Goal: Task Accomplishment & Management: Complete application form

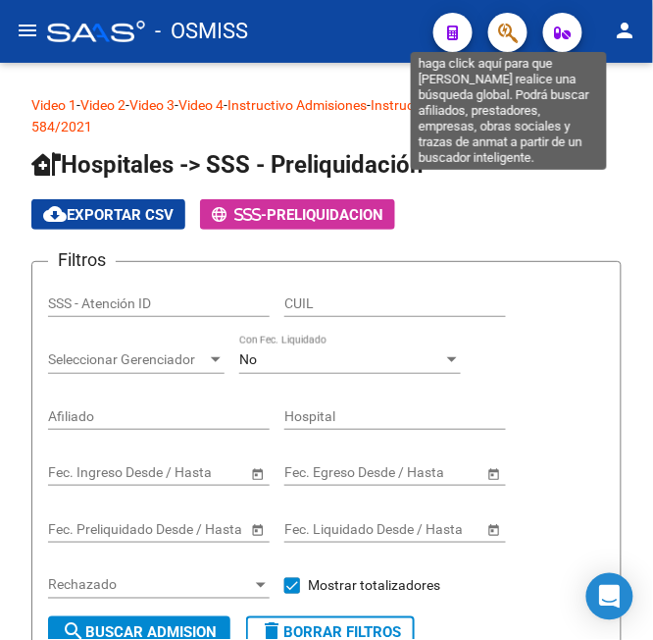
click at [510, 37] on icon "button" at bounding box center [508, 33] width 20 height 23
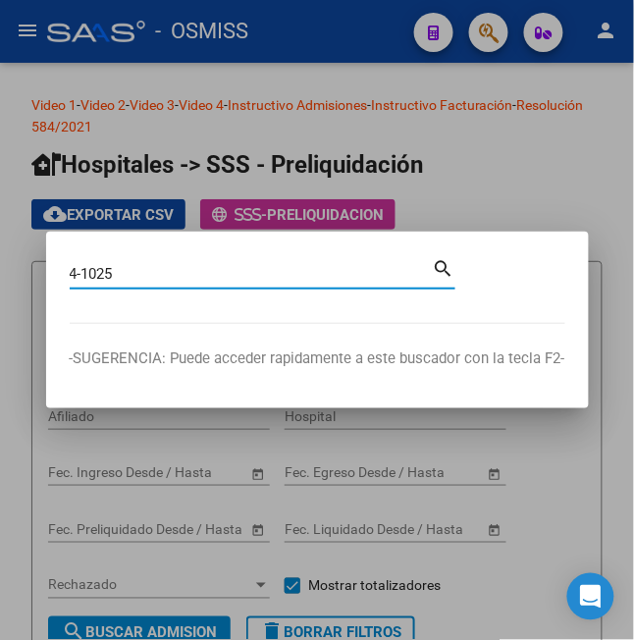
type input "4-1025"
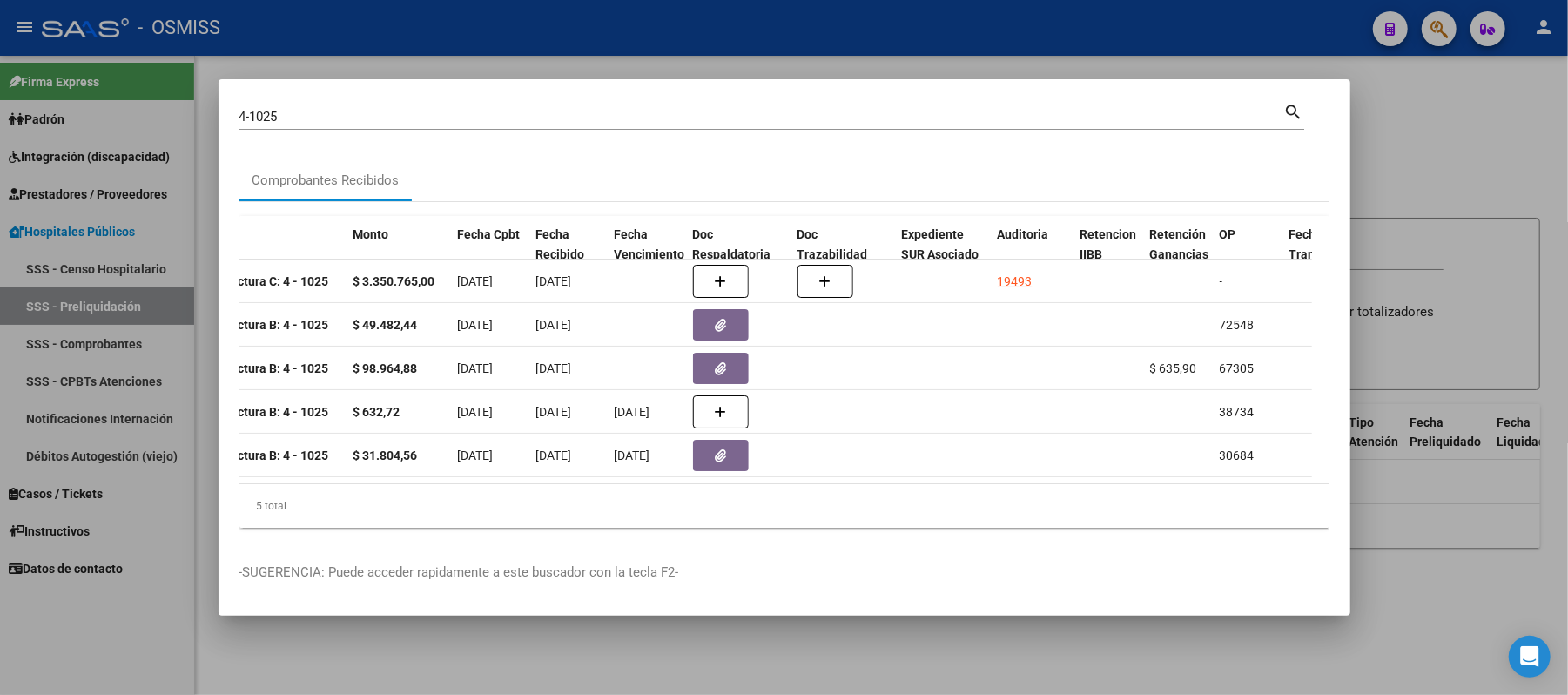
scroll to position [0, 519]
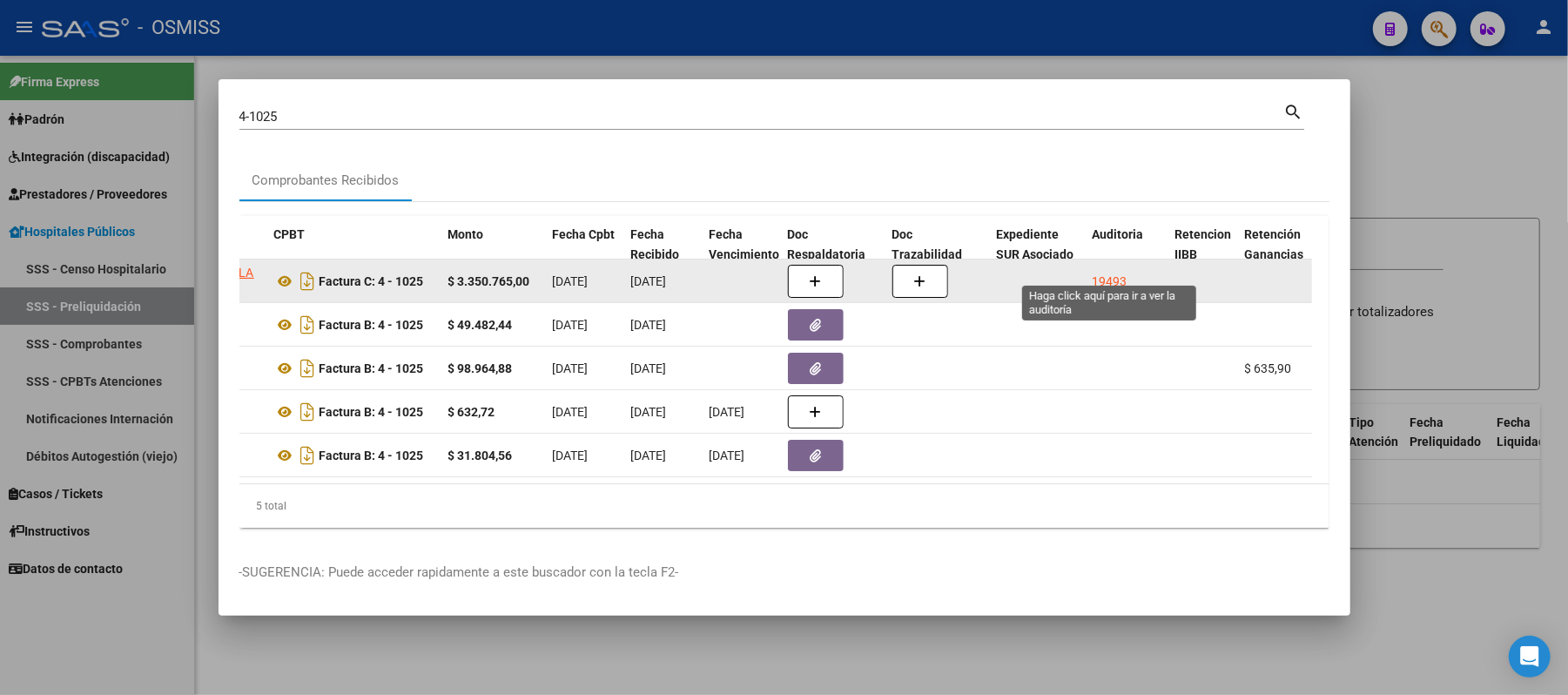
click at [579, 275] on div "19493" at bounding box center [1109, 281] width 35 height 20
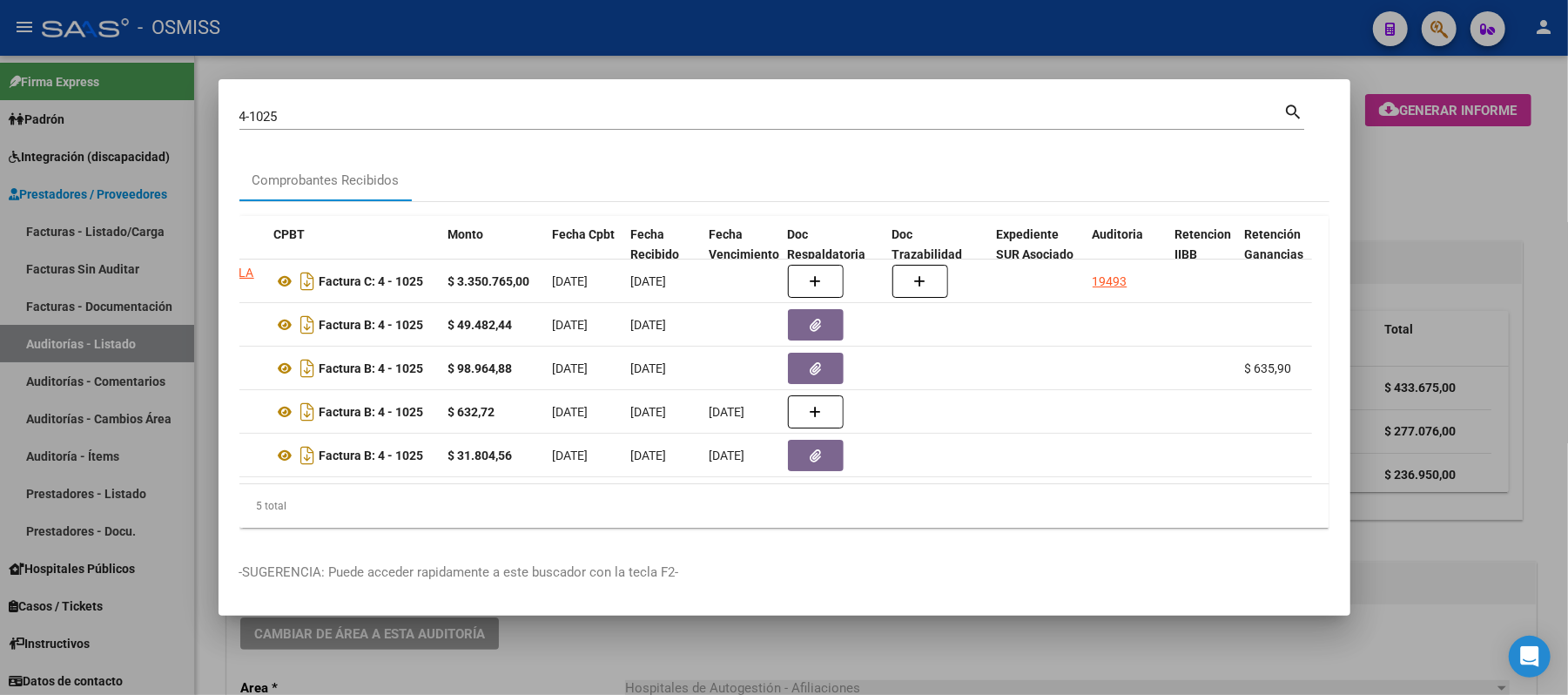
click at [579, 56] on div at bounding box center [784, 347] width 1568 height 695
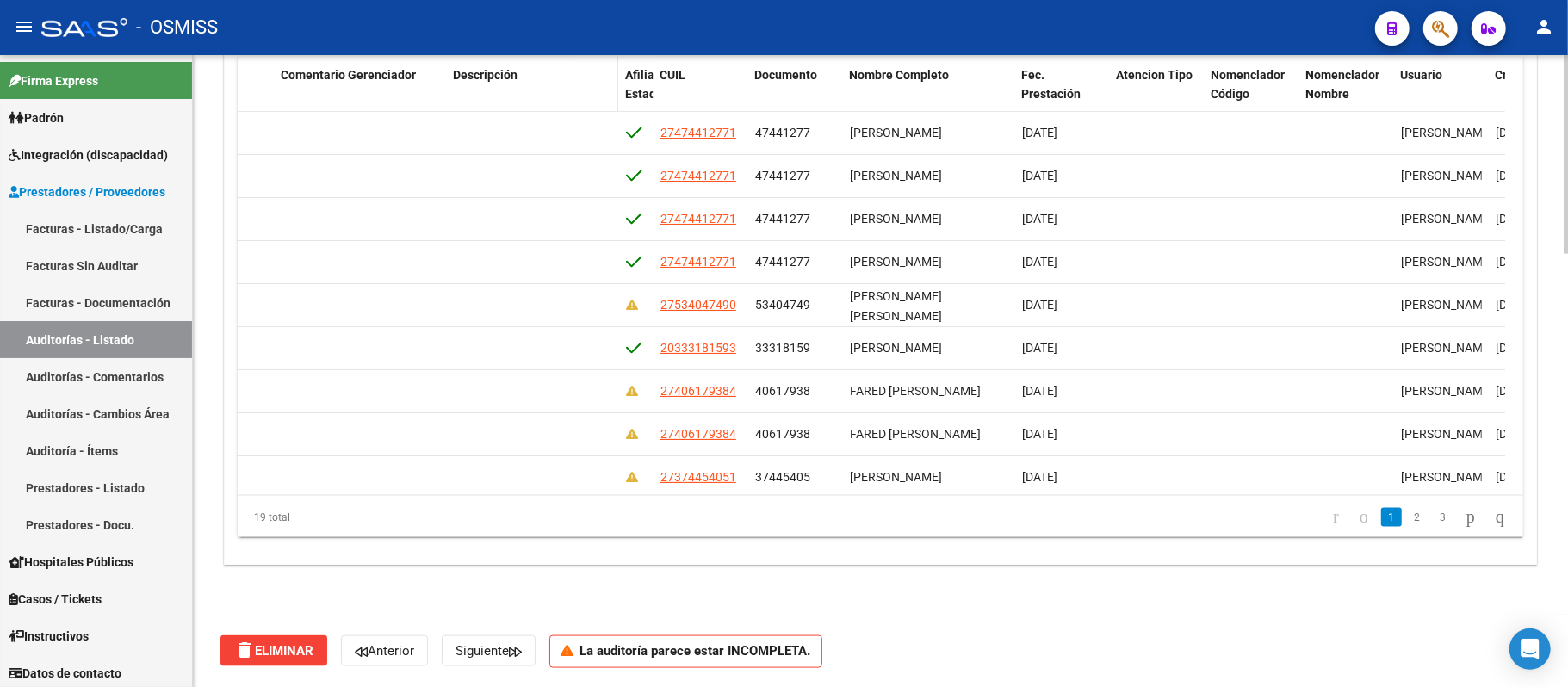
scroll to position [1356, 0]
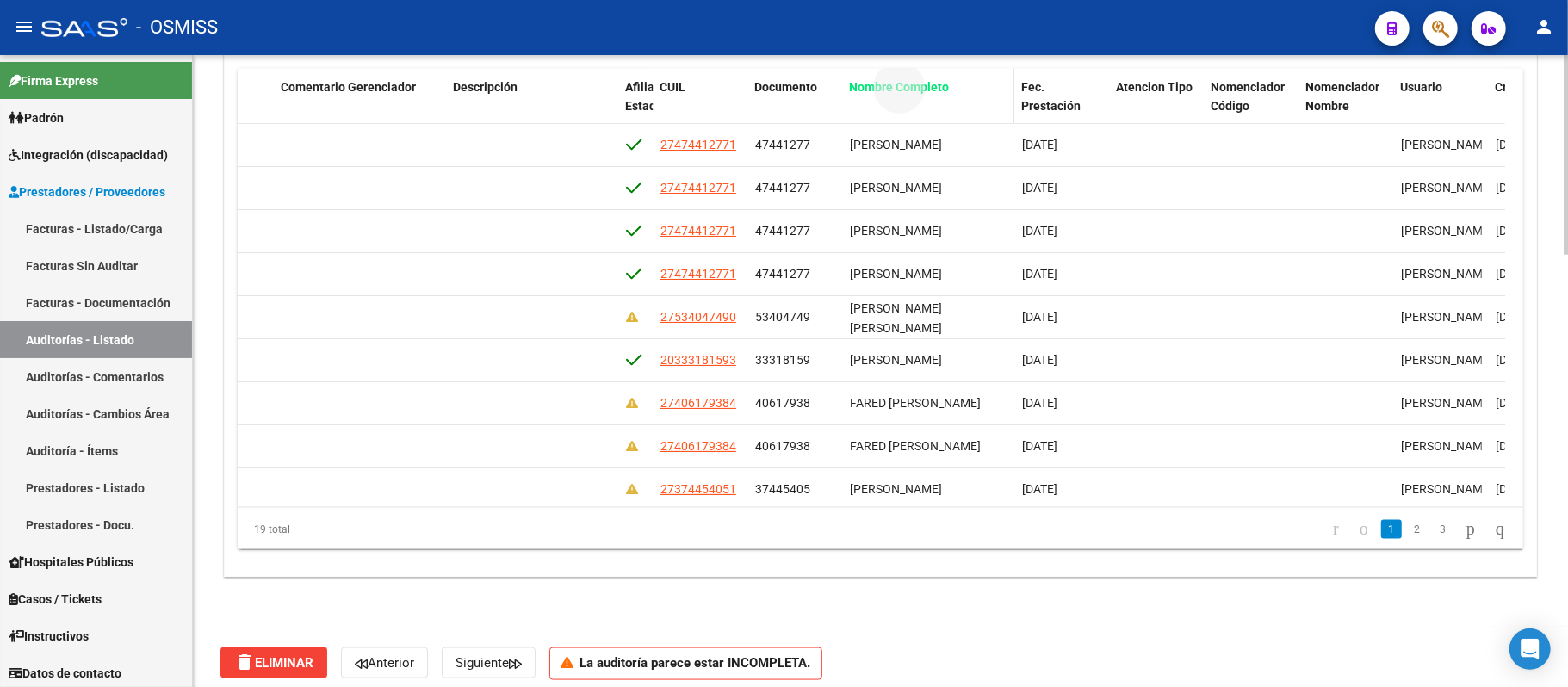
drag, startPoint x: 937, startPoint y: 72, endPoint x: 322, endPoint y: 95, distance: 615.4
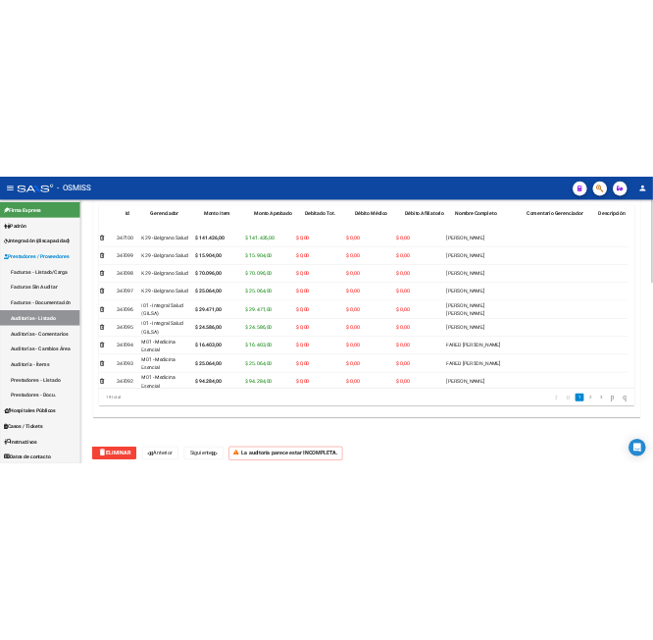
scroll to position [0, 0]
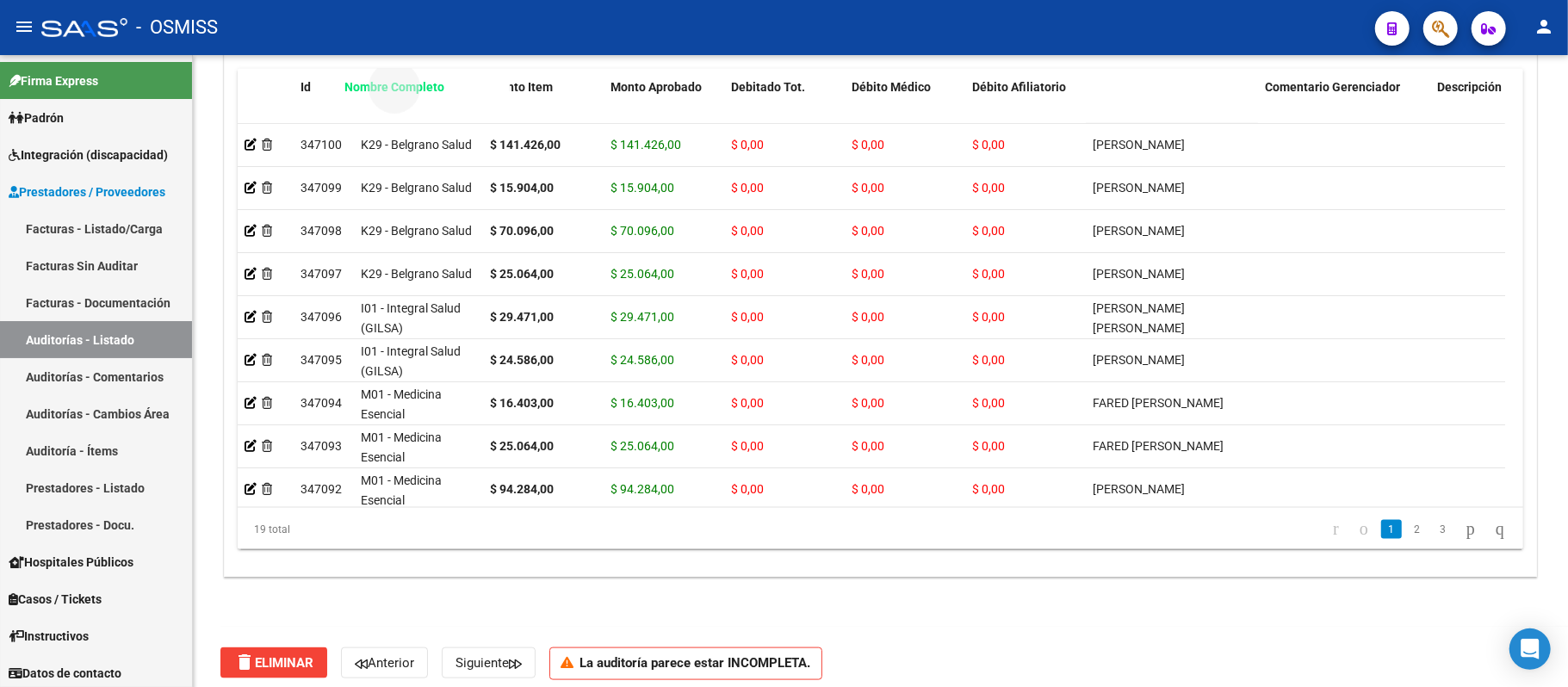
drag, startPoint x: 1159, startPoint y: 91, endPoint x: 411, endPoint y: 114, distance: 748.4
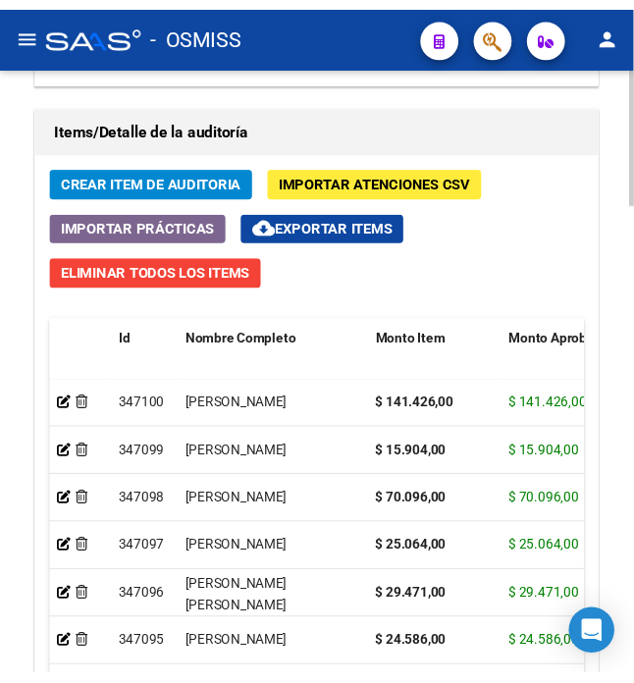
scroll to position [1881, 0]
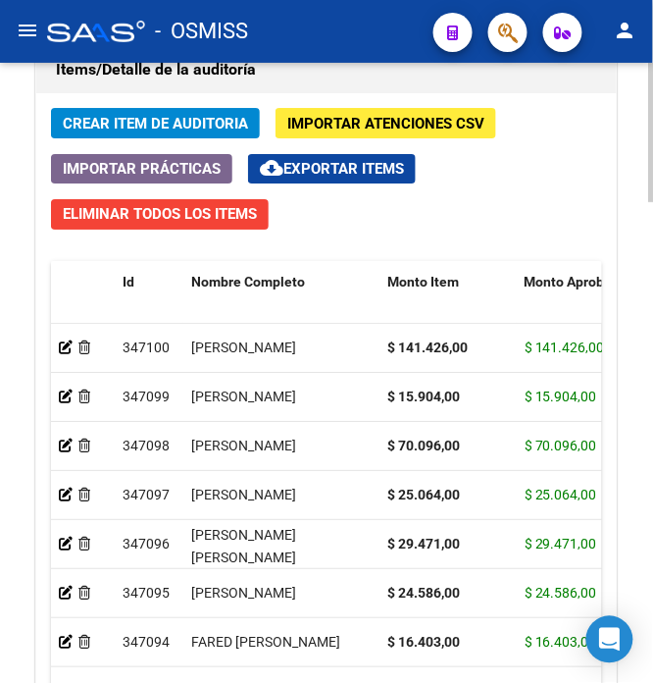
click at [166, 129] on span "Crear Item de Auditoria" at bounding box center [155, 124] width 185 height 18
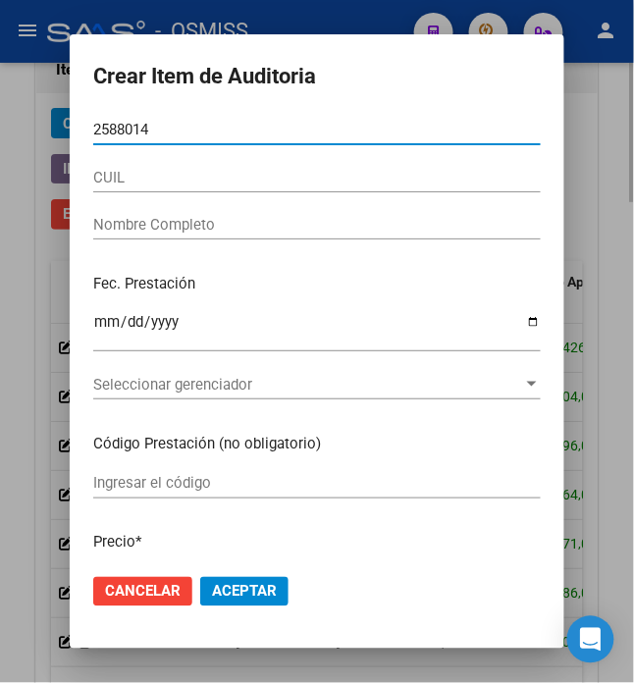
type input "25880149"
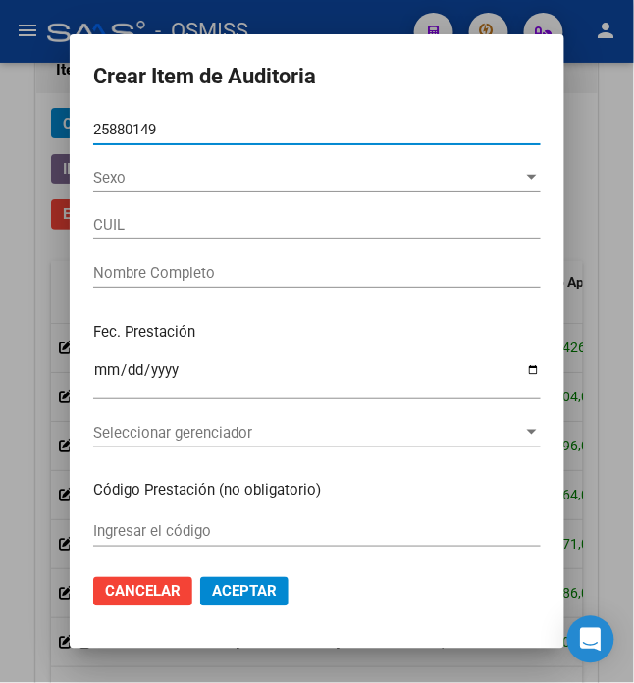
type input "20258801491"
type input "[PERSON_NAME]"
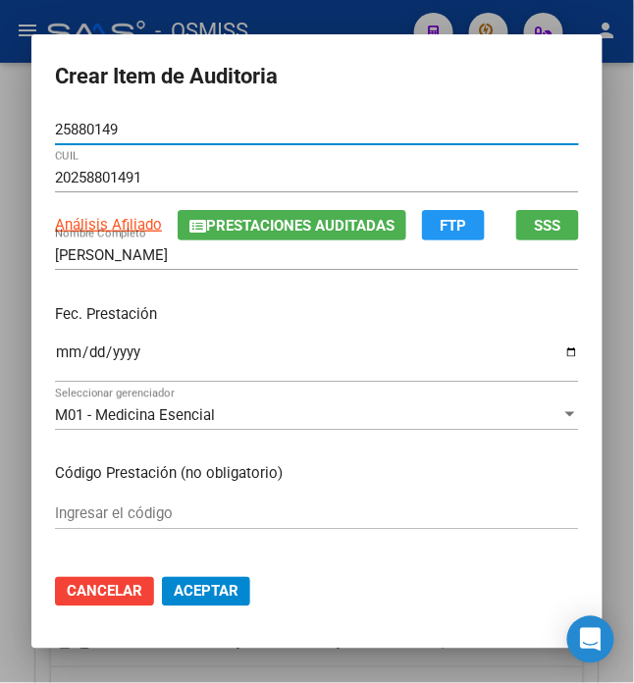
type input "25880149"
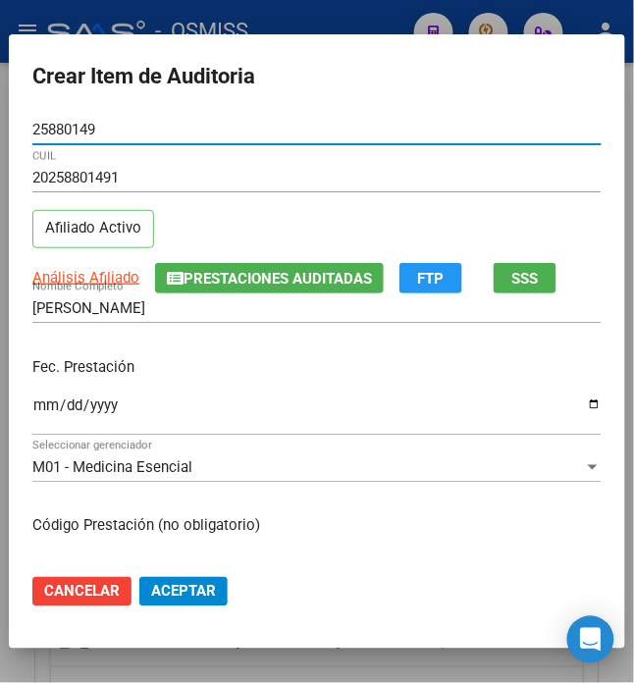
click at [37, 412] on input "Ingresar la fecha" at bounding box center [316, 412] width 569 height 31
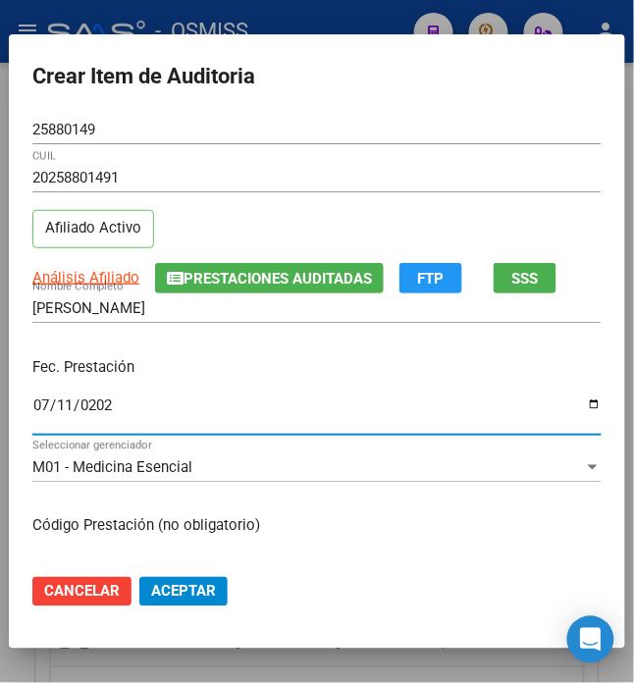
type input "[DATE]"
click at [233, 347] on div "Fec. Prestación [DATE] Ingresar la fecha" at bounding box center [316, 397] width 569 height 112
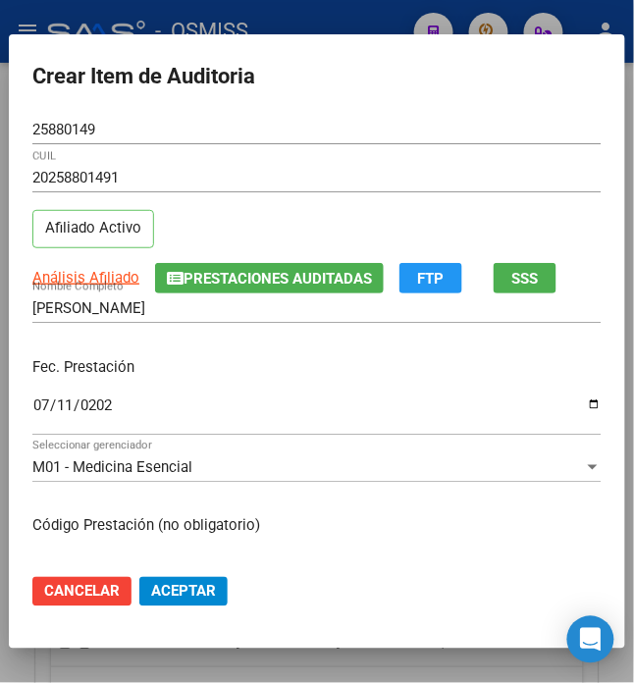
scroll to position [392, 0]
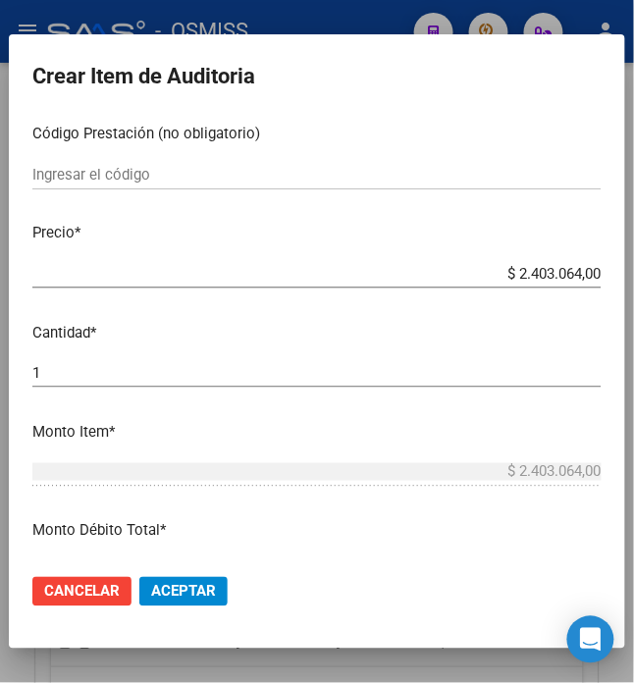
drag, startPoint x: 504, startPoint y: 275, endPoint x: 667, endPoint y: 311, distance: 166.8
click at [634, 311] on html "menu - OSMISS person Firma Express Padrón Padrón Ágil Análisis Afiliado Integra…" at bounding box center [317, 341] width 634 height 683
type input "$ 0,02"
type input "$ 0,24"
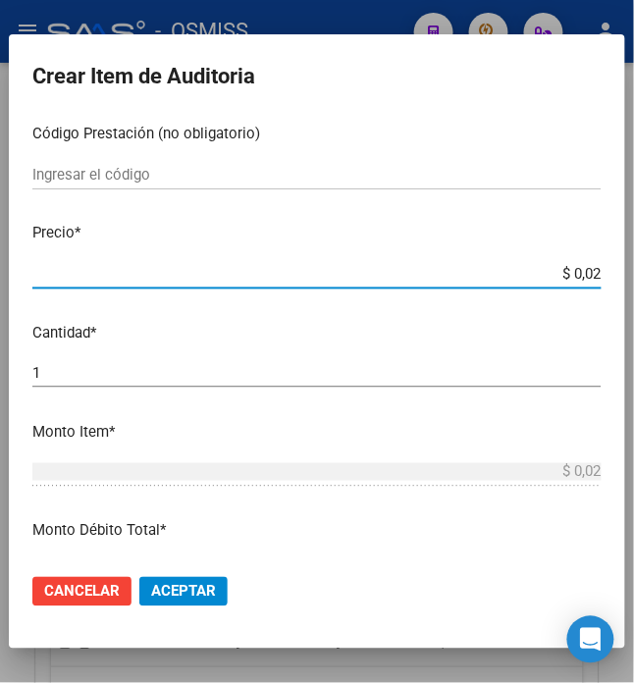
type input "$ 0,24"
type input "$ 2,45"
type input "$ 24,58"
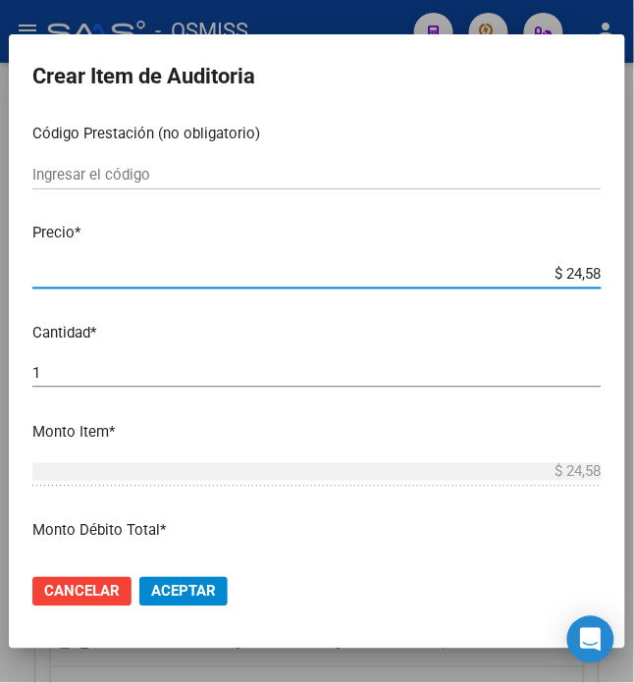
type input "$ 245,86"
type input "$ 2.458,60"
type input "$ 24.586,00"
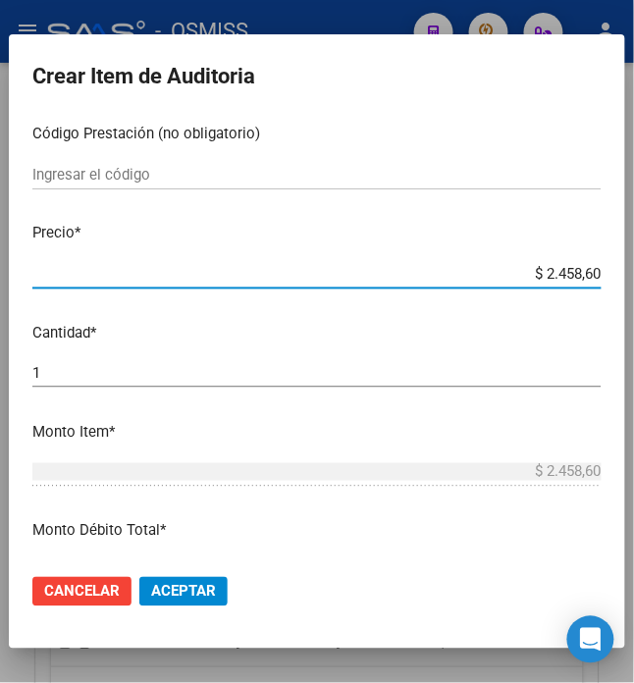
type input "$ 24.586,00"
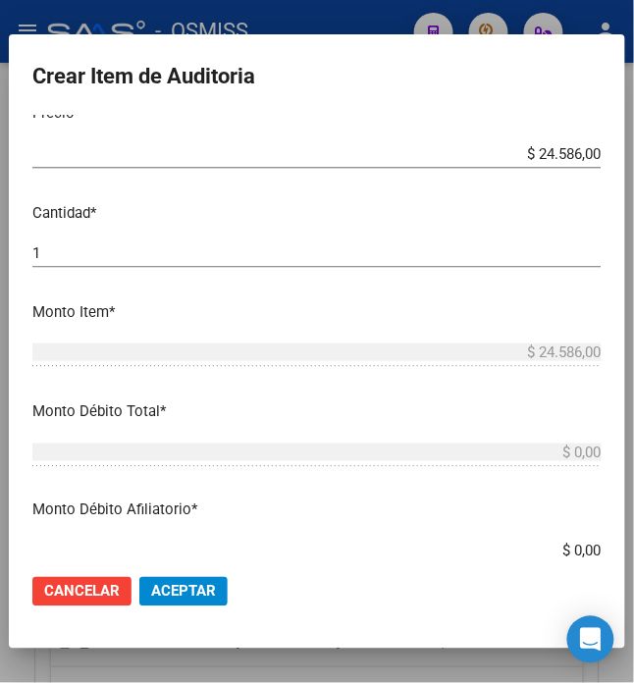
scroll to position [523, 0]
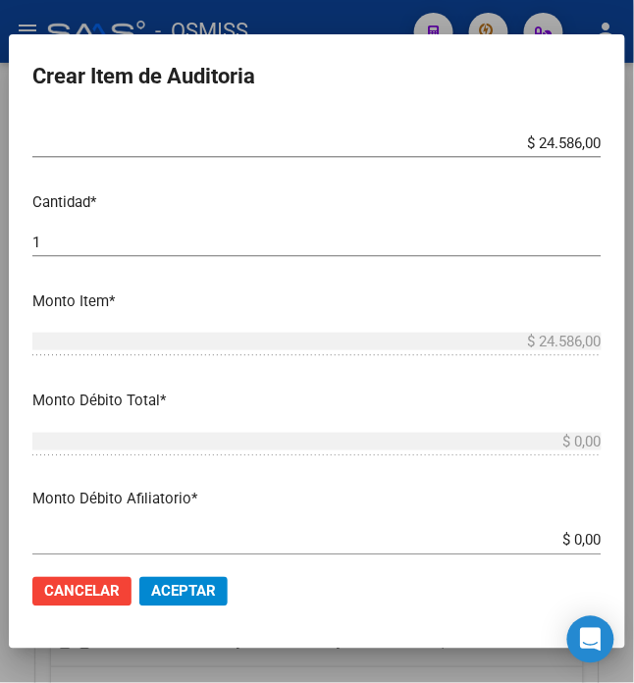
click at [178, 590] on span "Aceptar" at bounding box center [183, 592] width 65 height 18
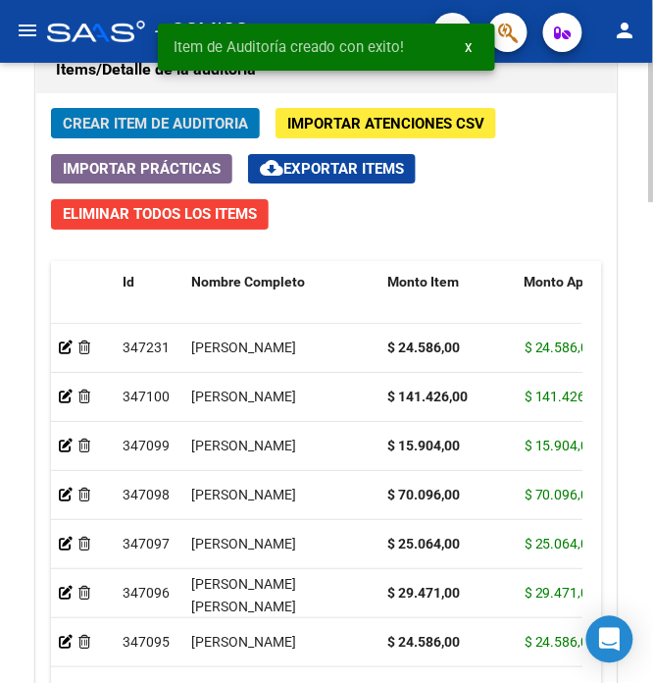
click at [184, 132] on span "Crear Item de Auditoria" at bounding box center [155, 124] width 185 height 18
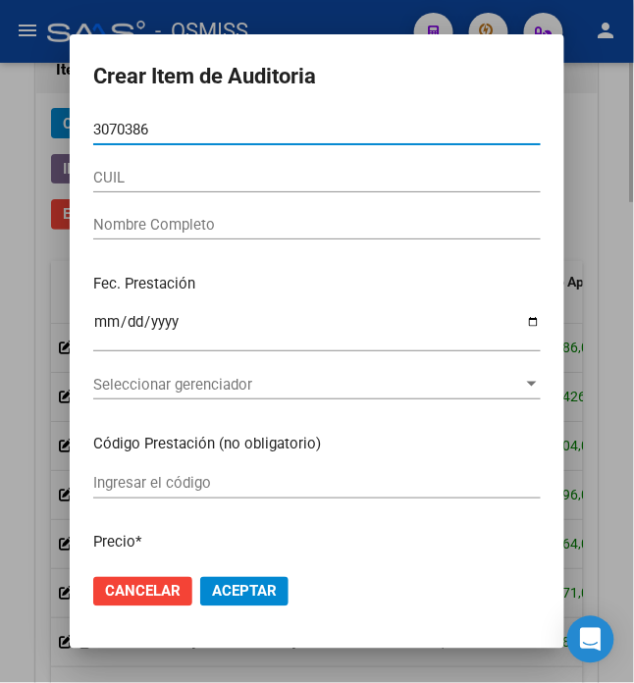
type input "30703865"
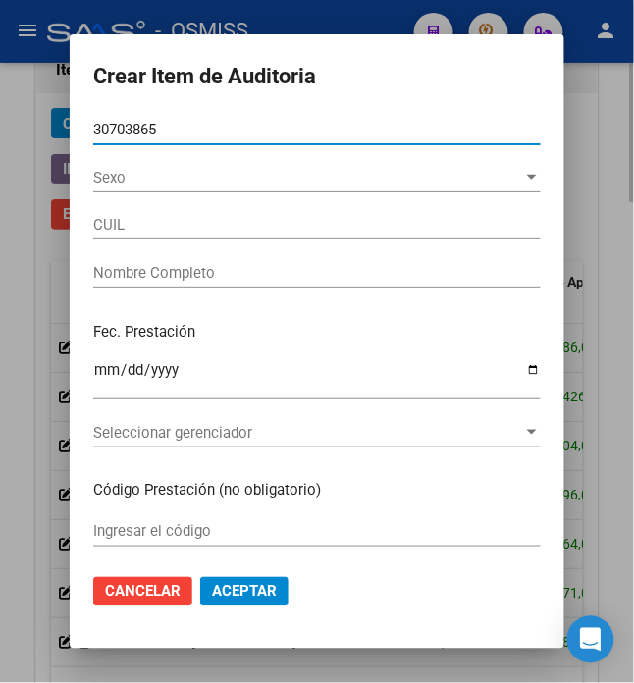
type input "27307038655"
type input "[PERSON_NAME]"
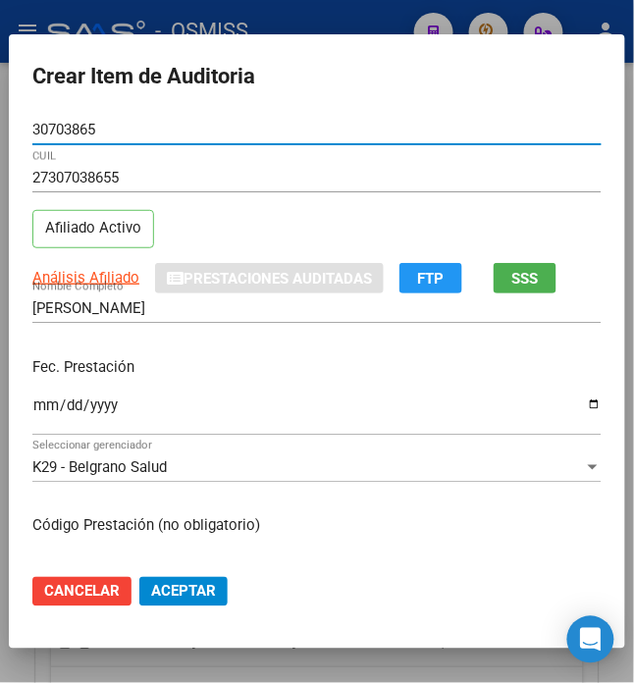
type input "30703865"
click at [32, 406] on input "Ingresar la fecha" at bounding box center [316, 412] width 569 height 31
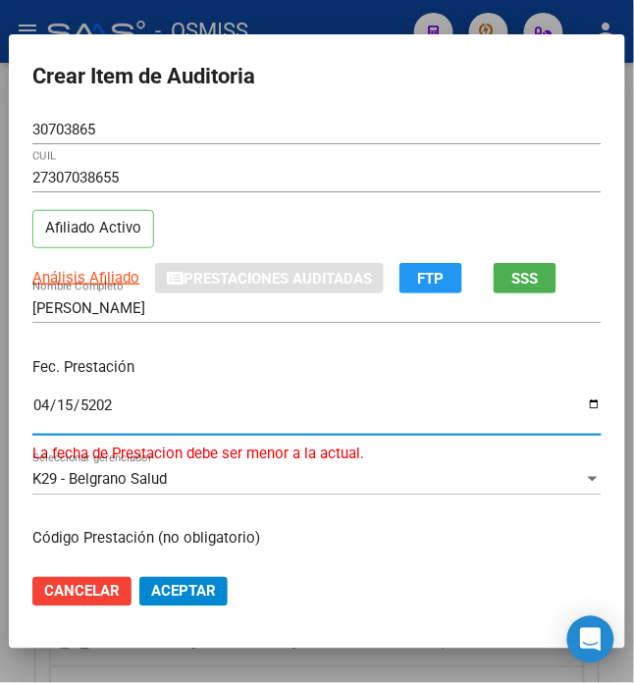
type input "[DATE]"
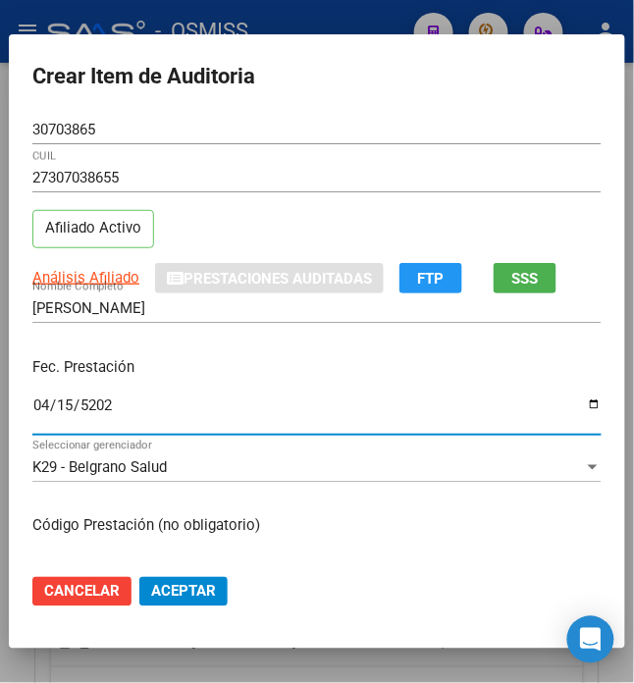
click at [416, 354] on div "Fec. Prestación [DATE] Ingresar la fecha" at bounding box center [316, 397] width 569 height 112
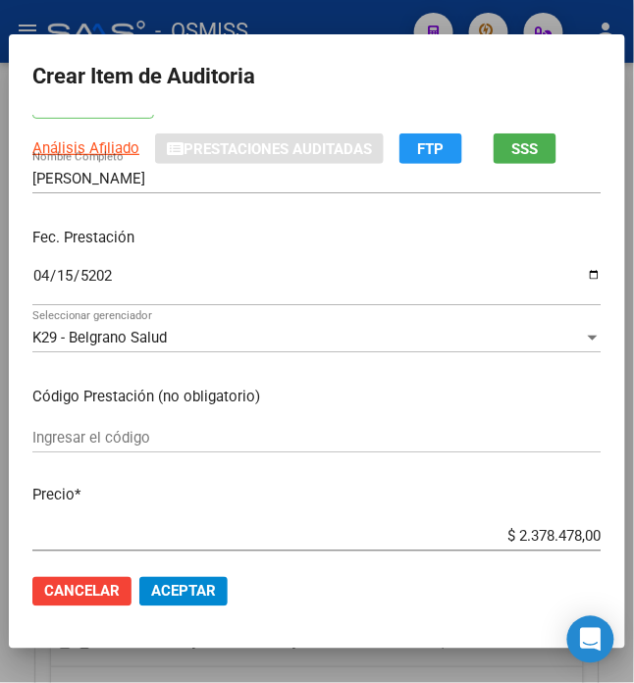
scroll to position [130, 0]
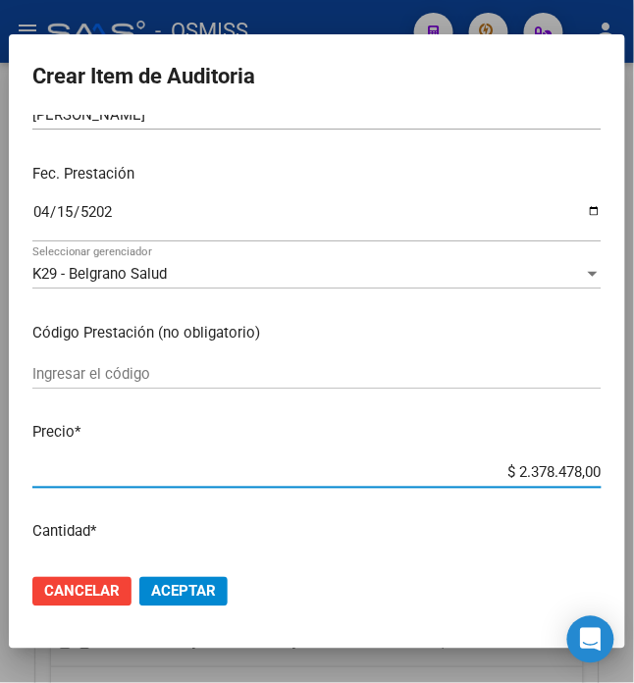
drag, startPoint x: 507, startPoint y: 536, endPoint x: 667, endPoint y: 542, distance: 160.0
click at [634, 542] on html "menu - OSMISS person Firma Express Padrón Padrón Ágil Análisis Afiliado Integra…" at bounding box center [317, 341] width 634 height 683
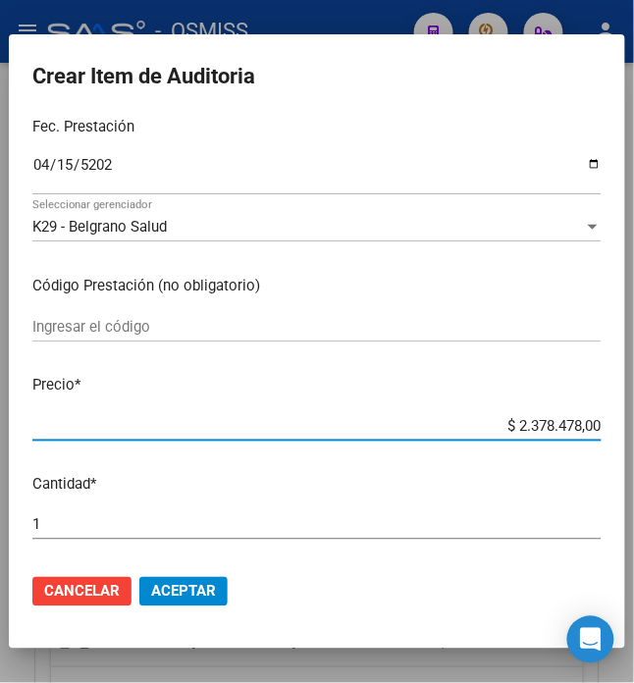
type input "$ 0,02"
type input "$ 0,25"
type input "$ 2,50"
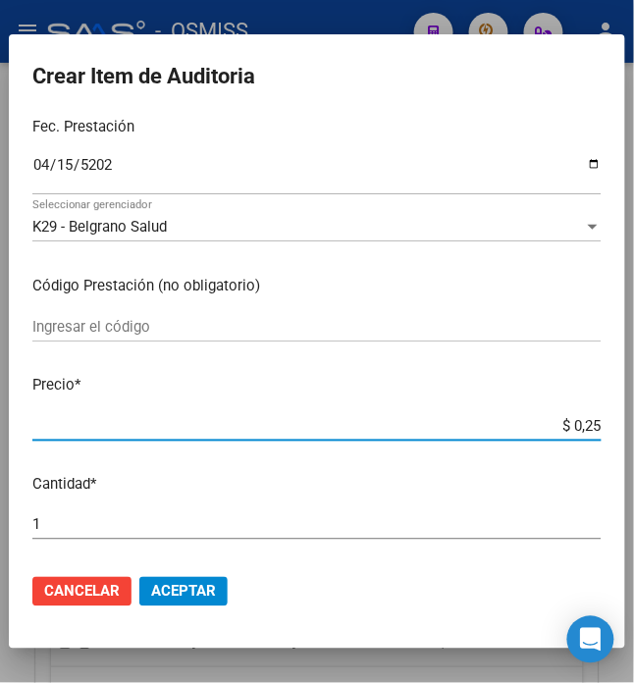
type input "$ 2,50"
type input "$ 25,06"
type input "$ 250,64"
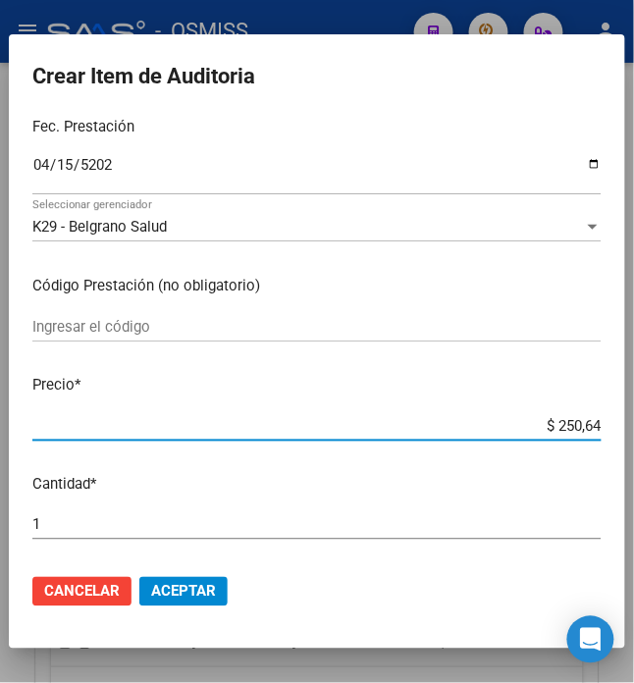
type input "$ 2.506,40"
type input "$ 25.064,00"
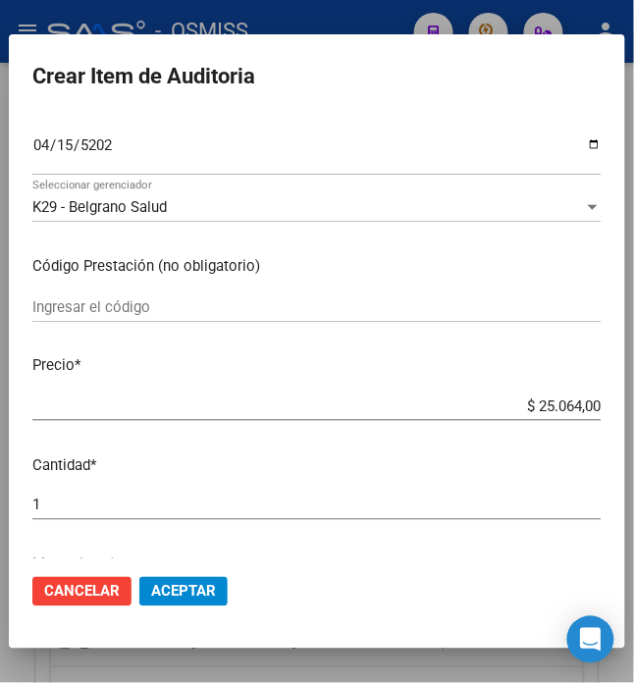
scroll to position [261, 0]
click at [182, 577] on button "Aceptar" at bounding box center [183, 591] width 88 height 29
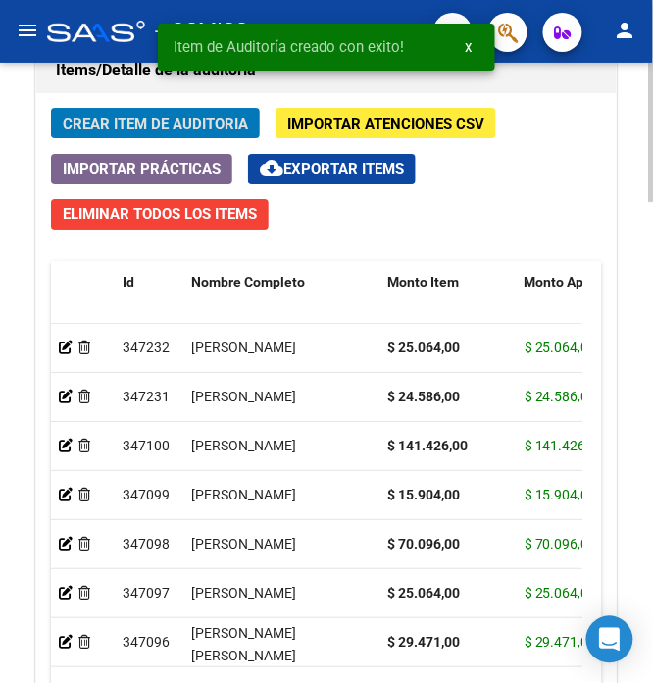
click at [141, 132] on span "Crear Item de Auditoria" at bounding box center [155, 124] width 185 height 18
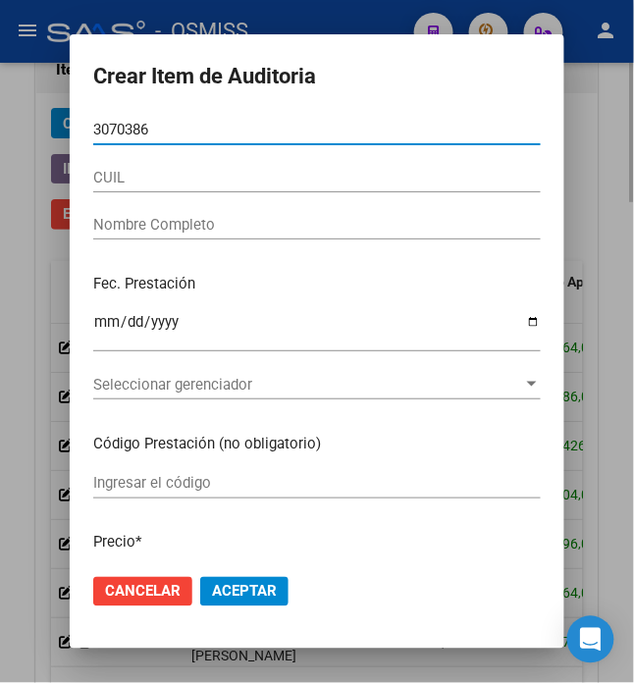
type input "30703865"
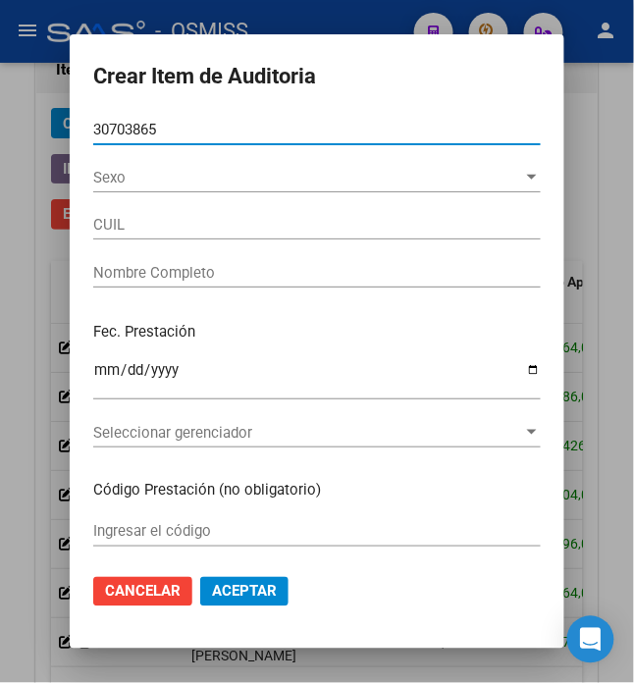
type input "27307038655"
type input "[PERSON_NAME]"
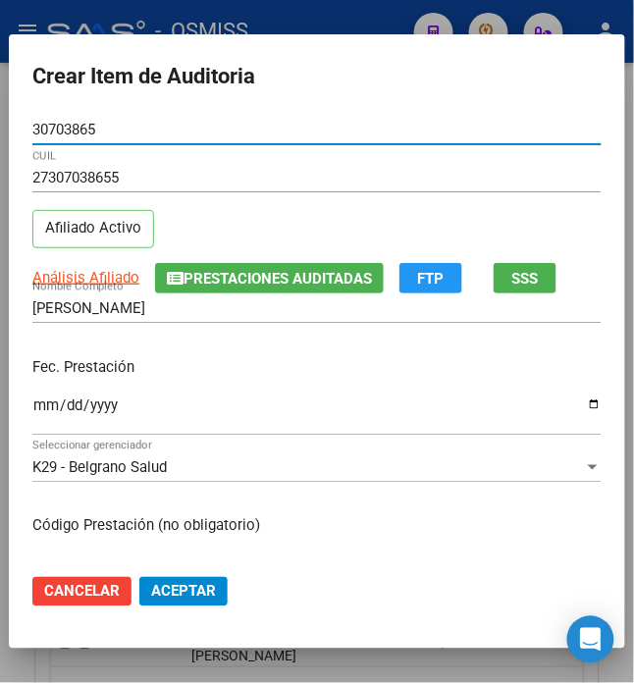
type input "30703865"
click at [32, 412] on input "Ingresar la fecha" at bounding box center [316, 412] width 569 height 31
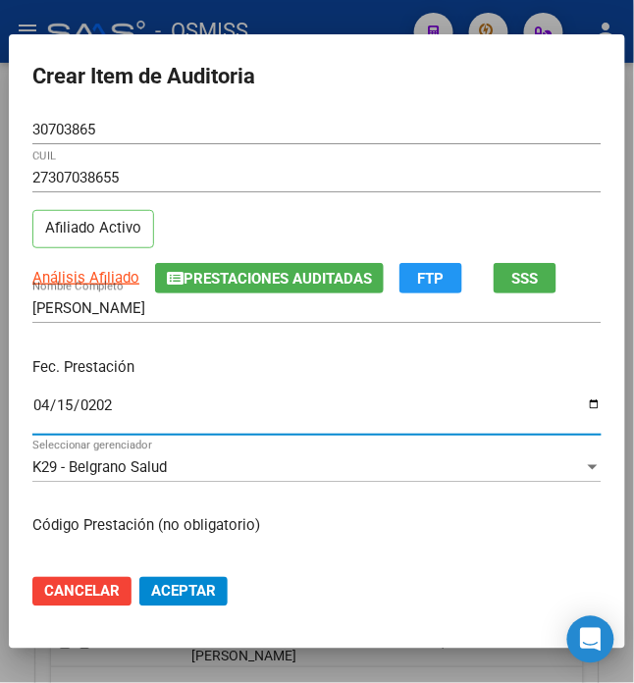
type input "[DATE]"
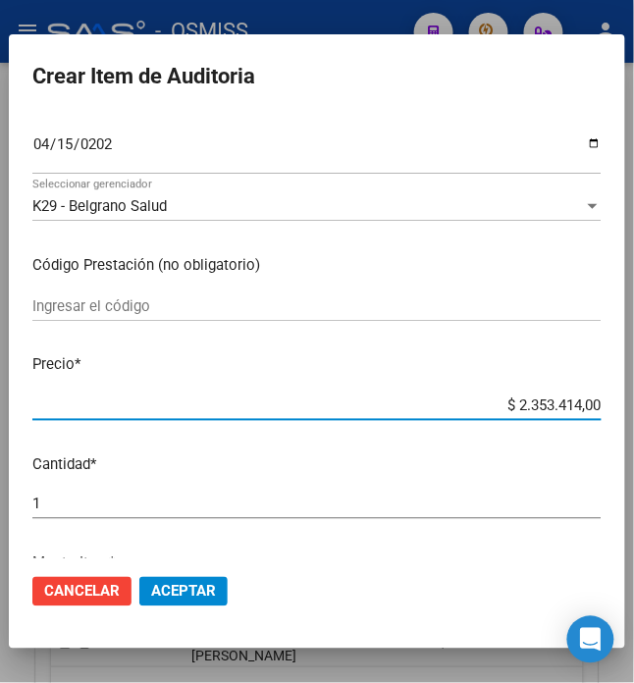
drag, startPoint x: 557, startPoint y: 422, endPoint x: 667, endPoint y: 465, distance: 118.0
click at [634, 465] on html "menu - OSMISS person Firma Express Padrón Padrón Ágil Análisis Afiliado Integra…" at bounding box center [317, 341] width 634 height 683
type input "$ 0,03"
type input "$ 0,35"
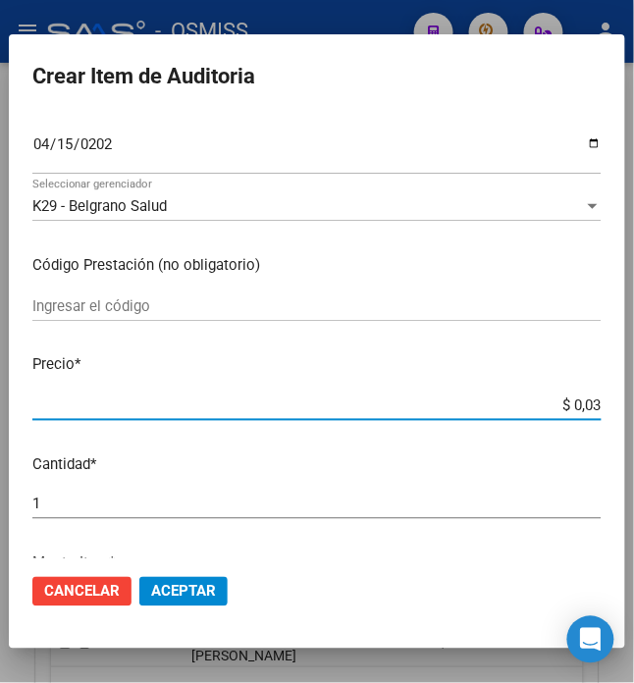
type input "$ 0,35"
type input "$ 3,50"
type input "$ 35,04"
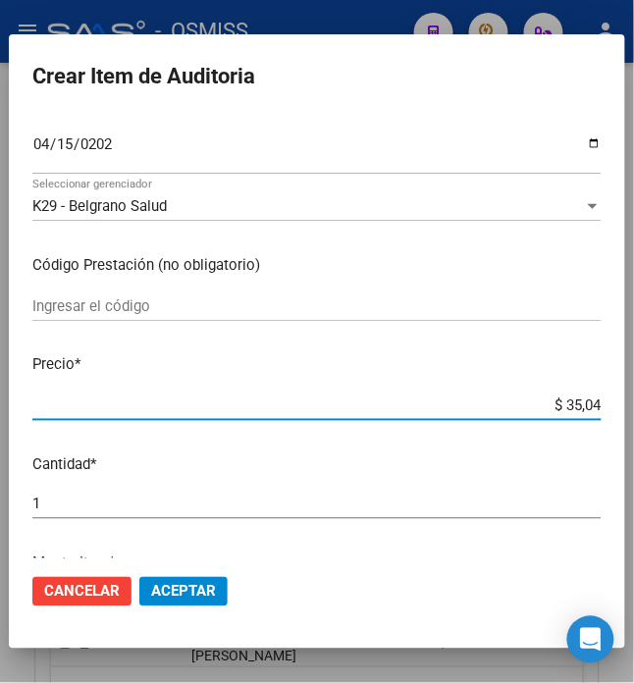
type input "$ 350,48"
type input "$ 3.504,80"
type input "$ 35.048,00"
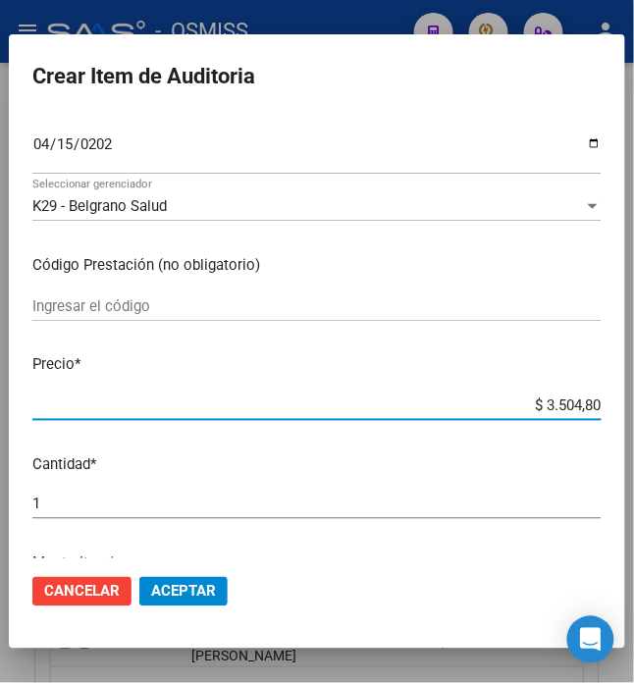
type input "$ 35.048,00"
click at [180, 592] on span "Aceptar" at bounding box center [183, 592] width 65 height 18
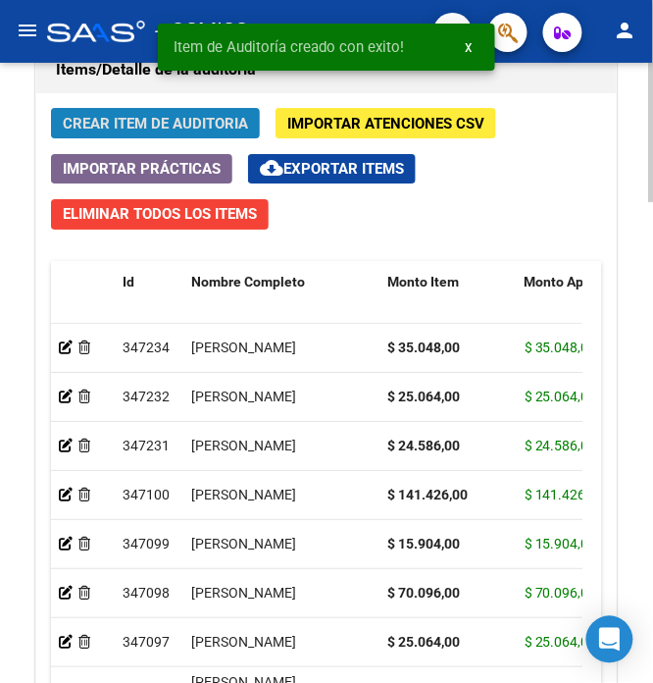
click at [155, 138] on button "Crear Item de Auditoria" at bounding box center [155, 123] width 209 height 30
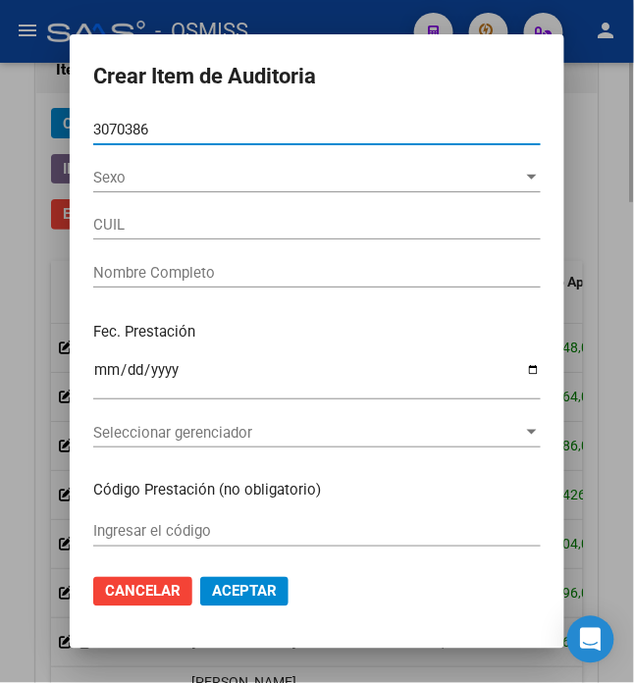
type input "30703865"
type input "27307038655"
type input "[PERSON_NAME]"
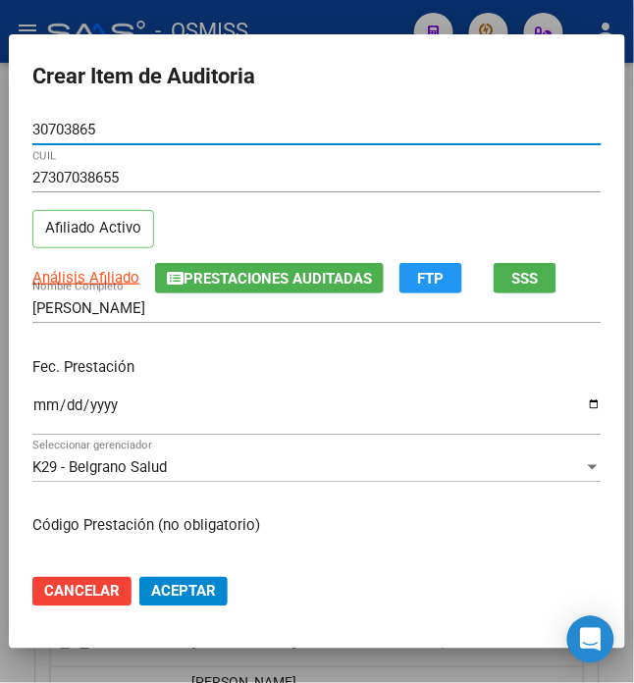
type input "30703865"
click at [32, 412] on input "Ingresar la fecha" at bounding box center [316, 412] width 569 height 31
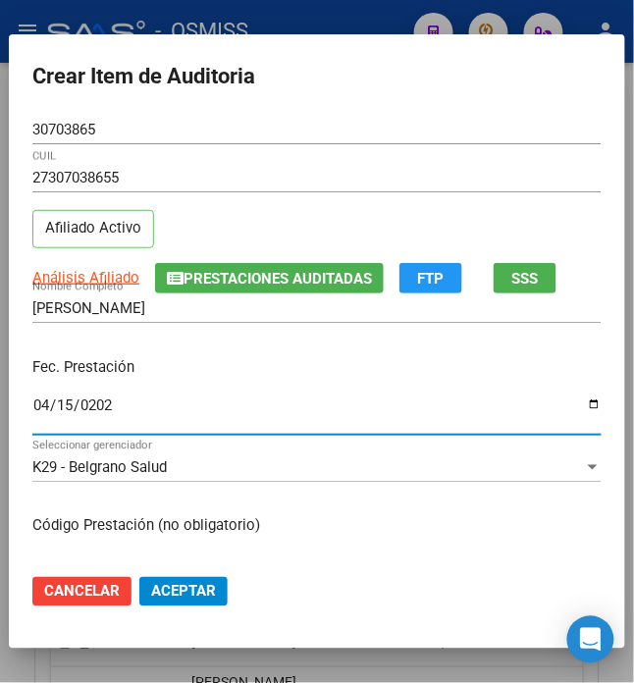
type input "[DATE]"
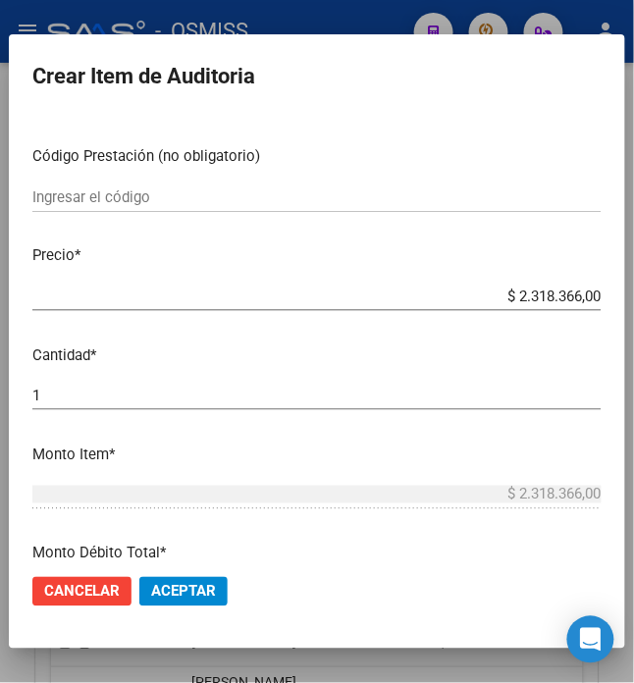
scroll to position [392, 0]
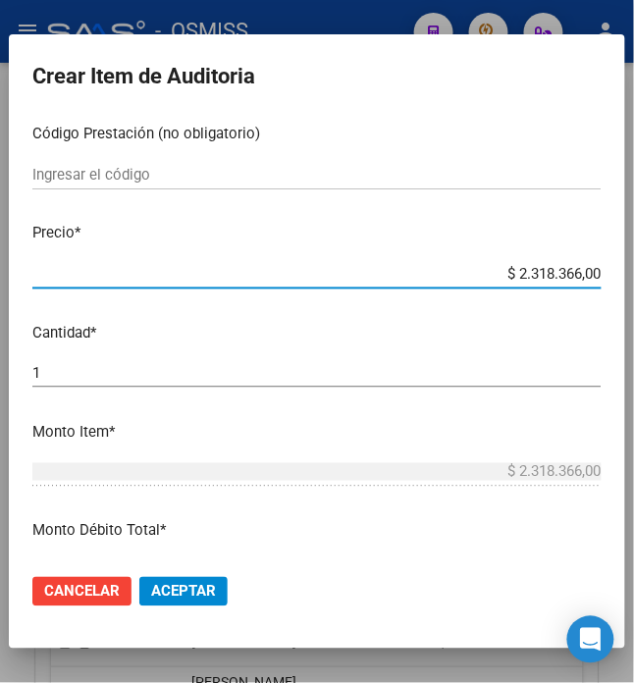
drag, startPoint x: 502, startPoint y: 265, endPoint x: 667, endPoint y: 284, distance: 166.0
click at [634, 284] on html "menu - OSMISS person Firma Express Padrón Padrón Ágil Análisis Afiliado Integra…" at bounding box center [317, 341] width 634 height 683
type input "$ 0,02"
type input "$ 0,23"
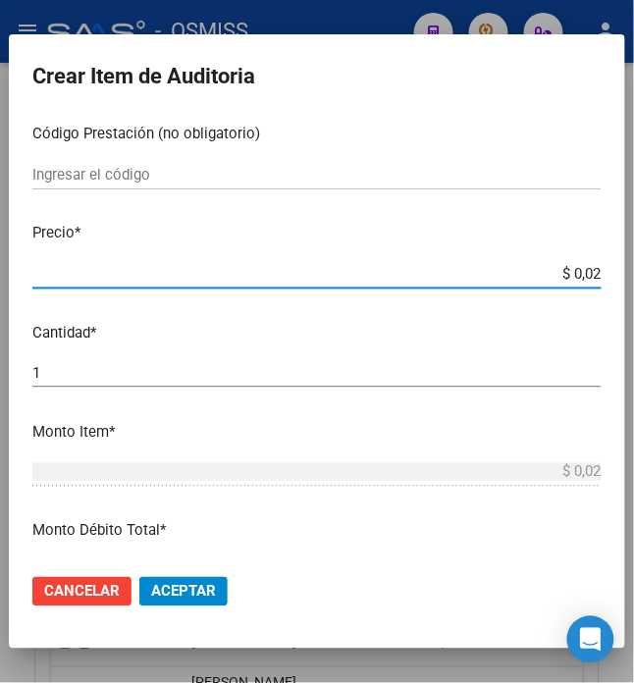
type input "$ 0,23"
type input "$ 2,38"
type input "$ 23,85"
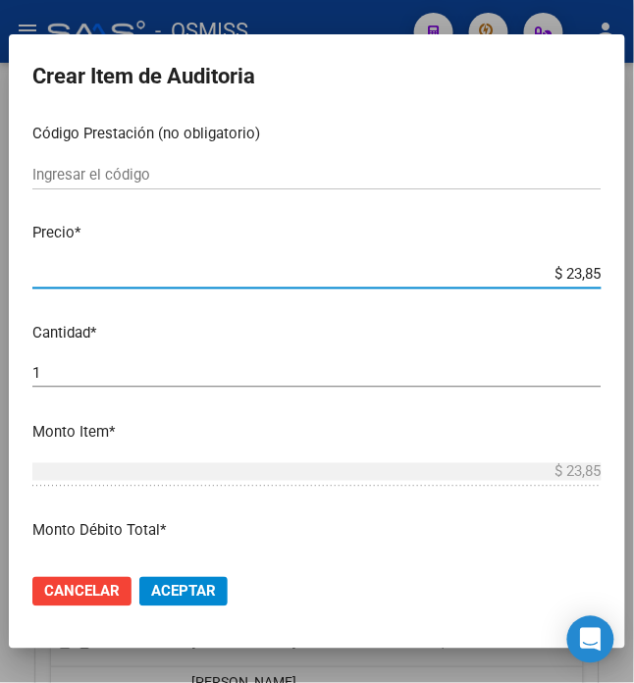
type input "$ 238,56"
type input "$ 2.385,60"
type input "$ 23.856,00"
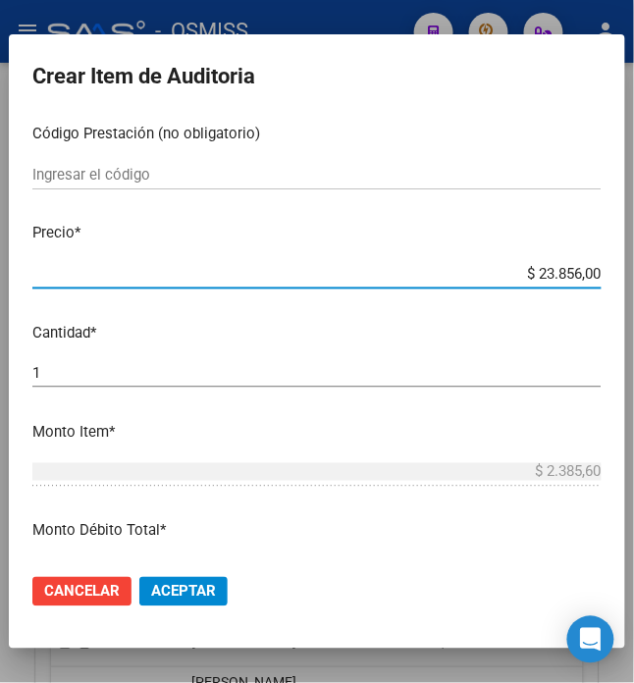
type input "$ 23.856,00"
click at [170, 586] on span "Aceptar" at bounding box center [183, 592] width 65 height 18
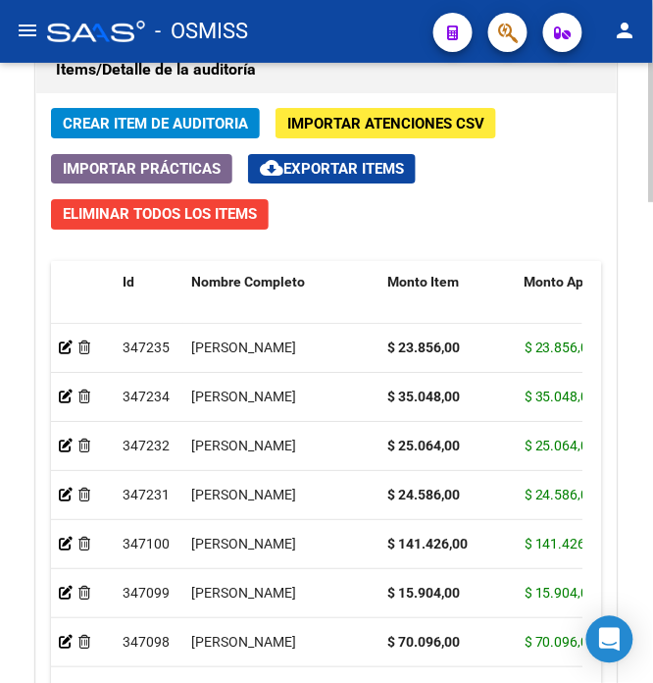
click at [177, 130] on span "Crear Item de Auditoria" at bounding box center [155, 124] width 185 height 18
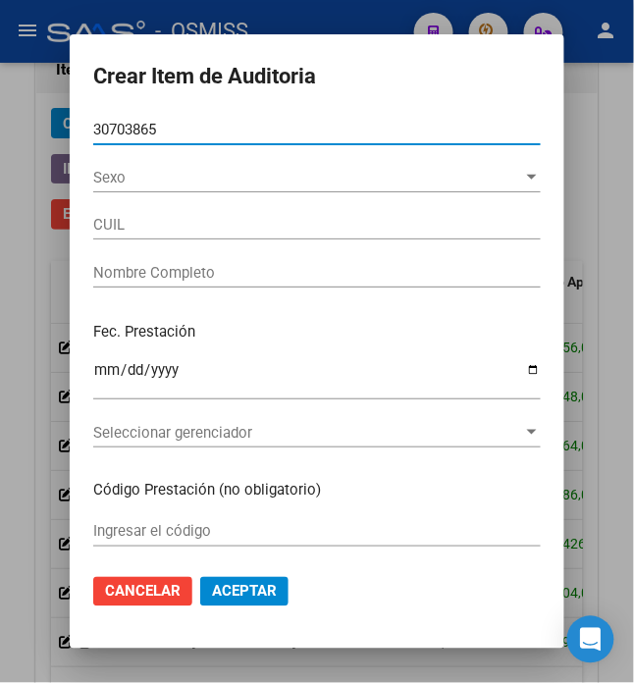
drag, startPoint x: 174, startPoint y: 130, endPoint x: 65, endPoint y: 41, distance: 140.8
click at [44, 119] on div "Crear Item de Auditoria 30703865 Nro Documento Sexo Sexo CUIL Nombre Completo F…" at bounding box center [317, 341] width 634 height 683
type input "30703865"
type input "27307038655"
type input "[PERSON_NAME]"
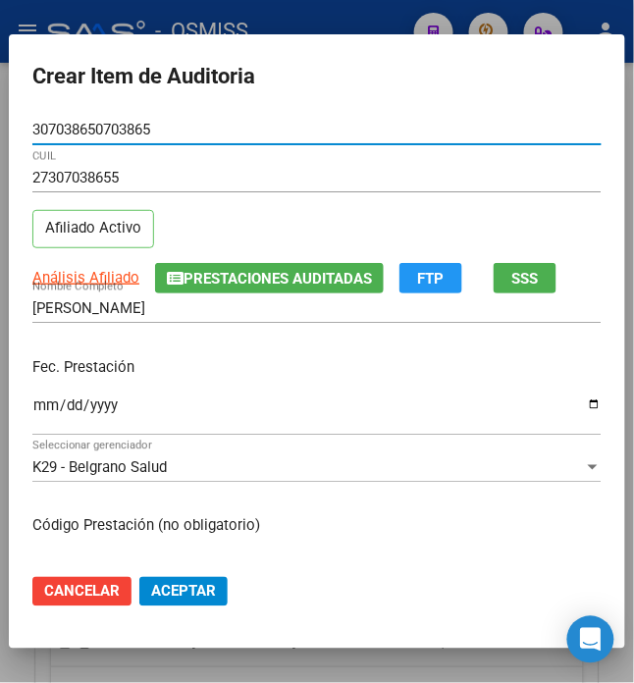
drag, startPoint x: 165, startPoint y: 134, endPoint x: -93, endPoint y: 110, distance: 259.2
click at [0, 110] on html "menu - OSMISS person Firma Express Padrón Padrón Ágil Análisis Afiliado Integra…" at bounding box center [317, 341] width 634 height 683
type input "30703865"
click at [32, 402] on input "Ingresar la fecha" at bounding box center [316, 412] width 569 height 31
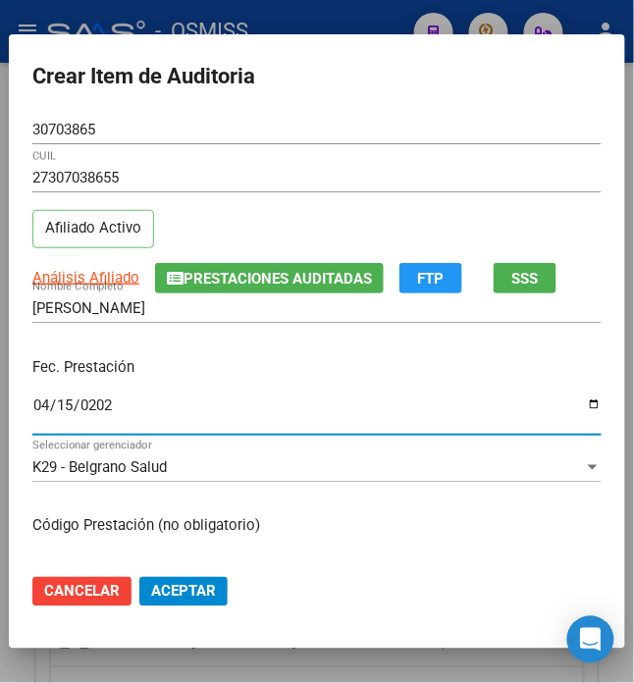
type input "[DATE]"
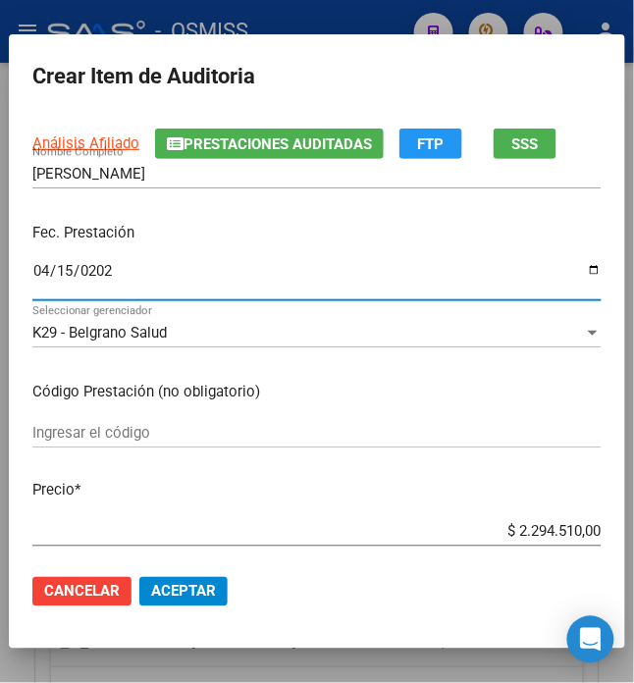
scroll to position [261, 0]
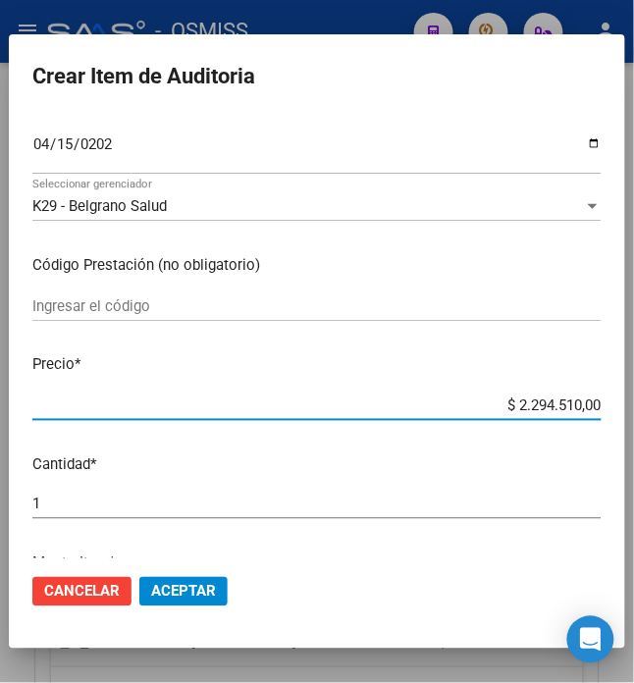
drag, startPoint x: 506, startPoint y: 404, endPoint x: 667, endPoint y: 397, distance: 161.0
click at [634, 397] on html "menu - OSMISS person Firma Express Padrón Padrón Ágil Análisis Afiliado Integra…" at bounding box center [317, 341] width 634 height 683
type input "$ 0,03"
type input "$ 0,32"
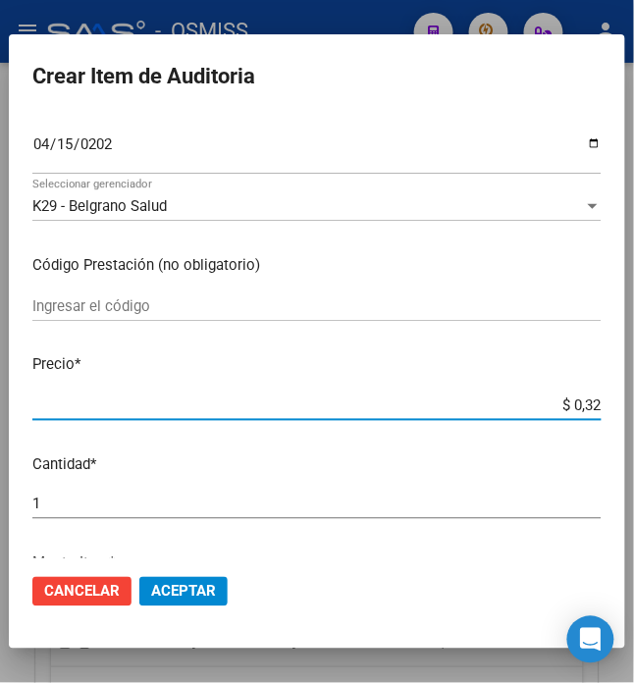
type input "$ 0,32"
type input "$ 3,20"
type input "$ 0,32"
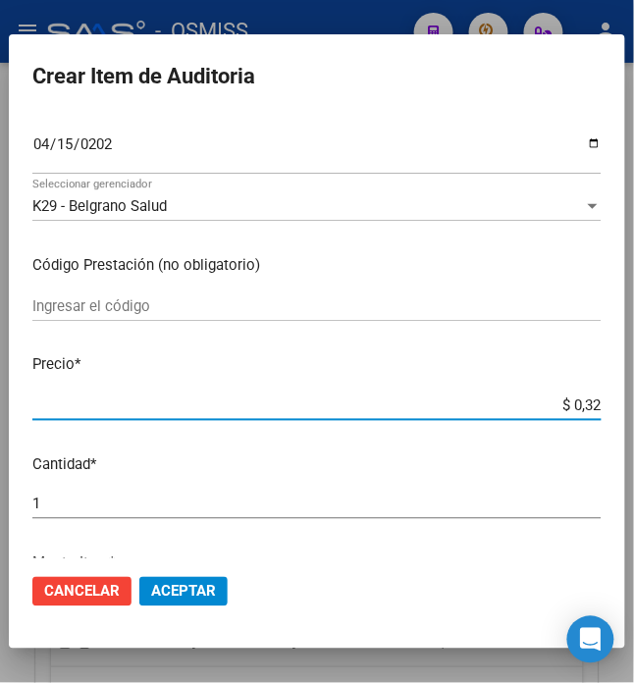
type input "$ 3,28"
type input "$ 32,80"
type input "$ 328,06"
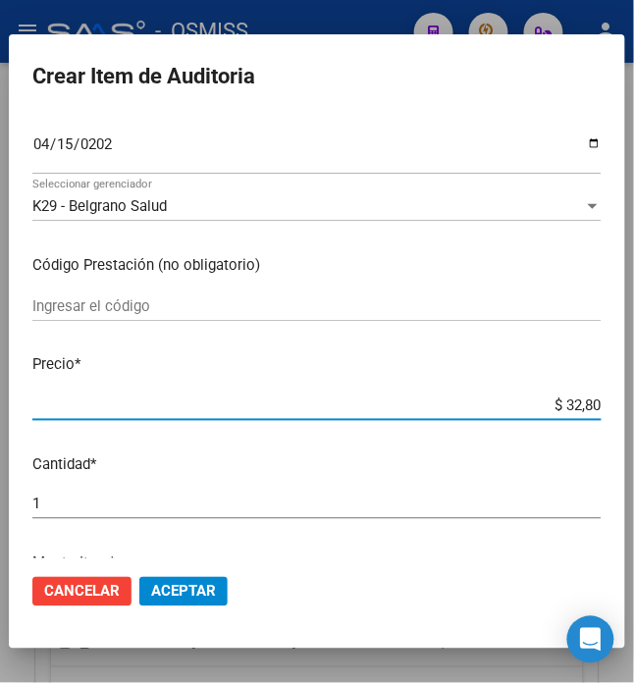
type input "$ 328,06"
type input "$ 3.280,60"
type input "$ 32.806,00"
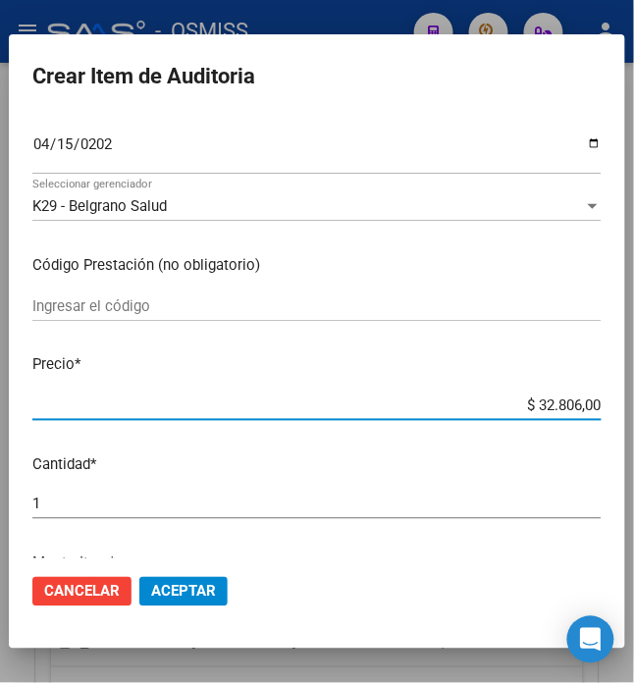
click at [188, 589] on span "Aceptar" at bounding box center [183, 592] width 65 height 18
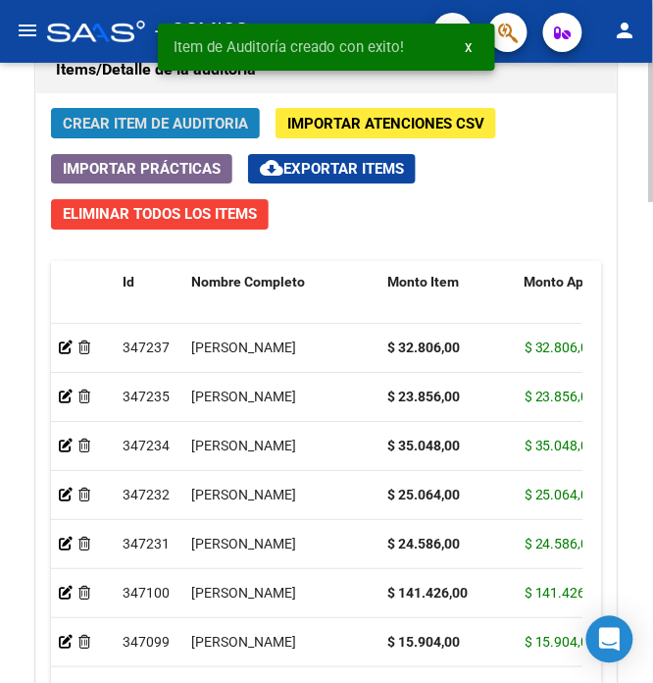
click at [106, 129] on span "Crear Item de Auditoria" at bounding box center [155, 124] width 185 height 18
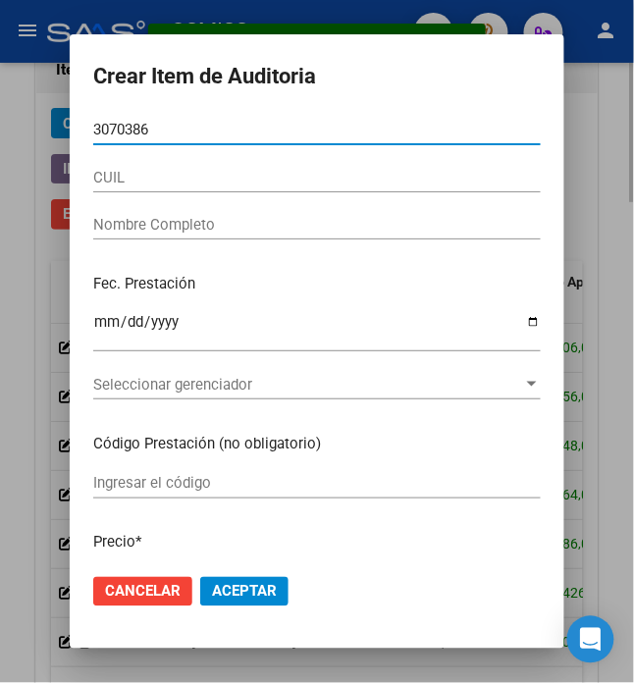
type input "30703865"
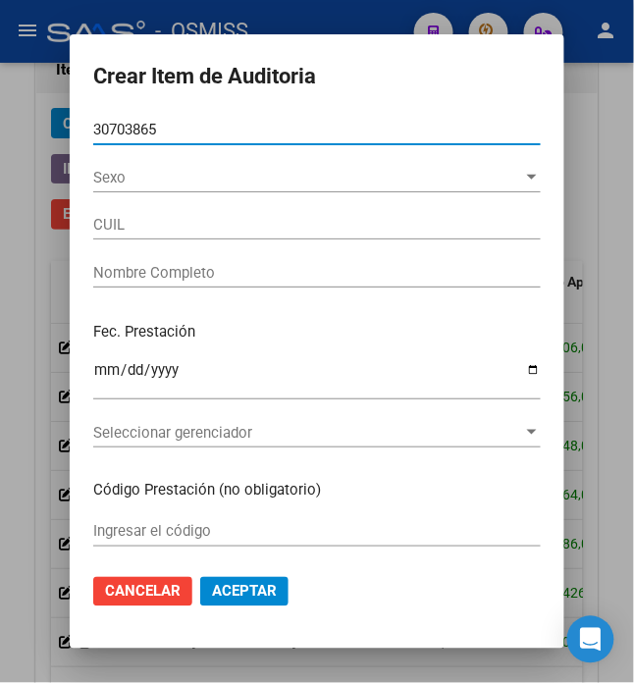
type input "27307038655"
type input "[PERSON_NAME]"
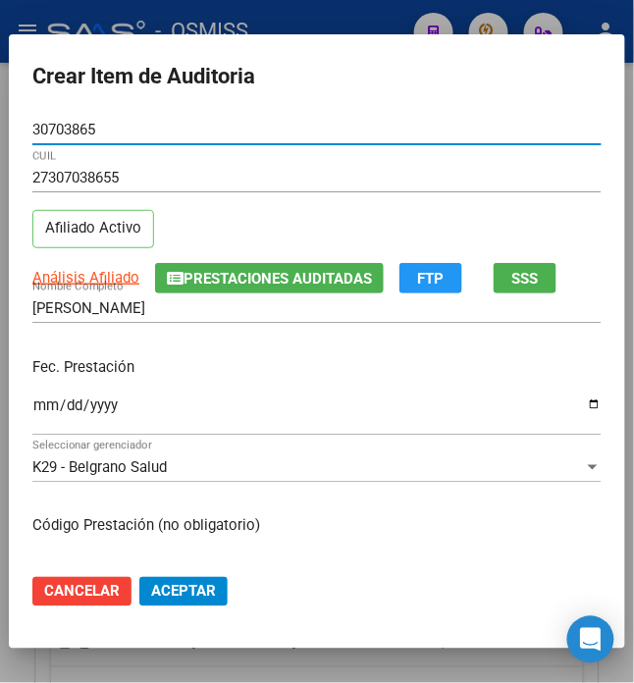
type input "30703865"
click at [35, 408] on input "Ingresar la fecha" at bounding box center [316, 412] width 569 height 31
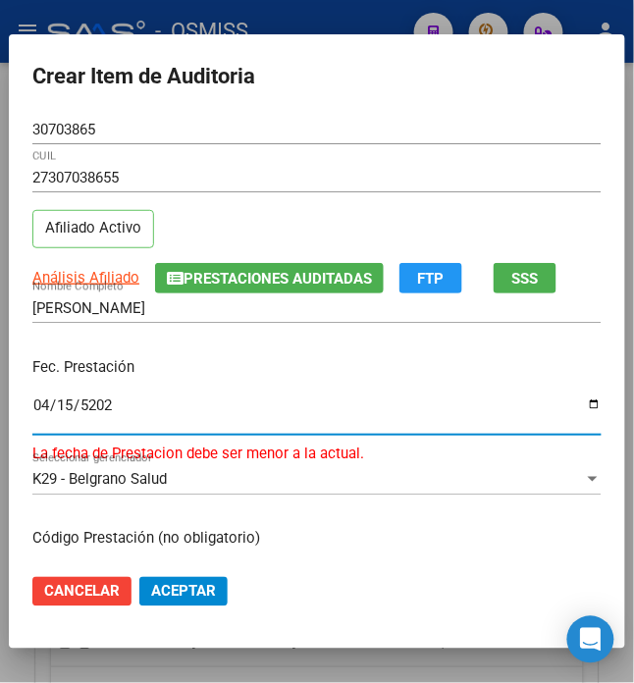
type input "[DATE]"
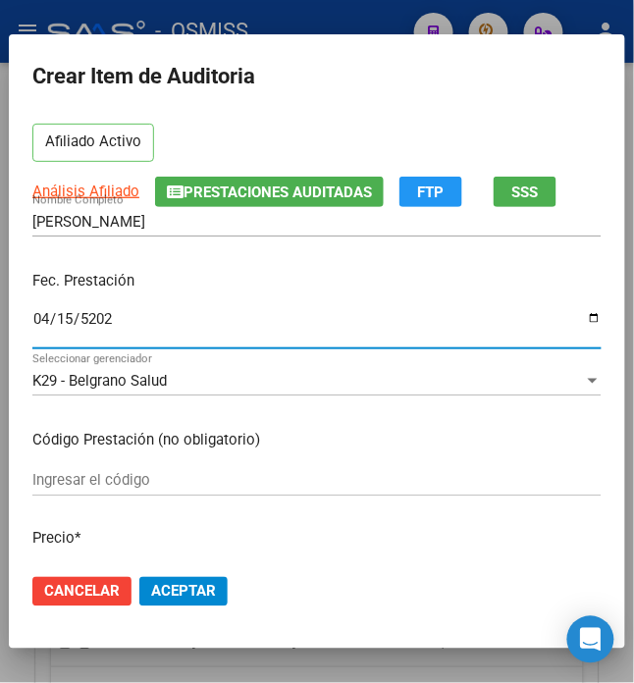
scroll to position [130, 0]
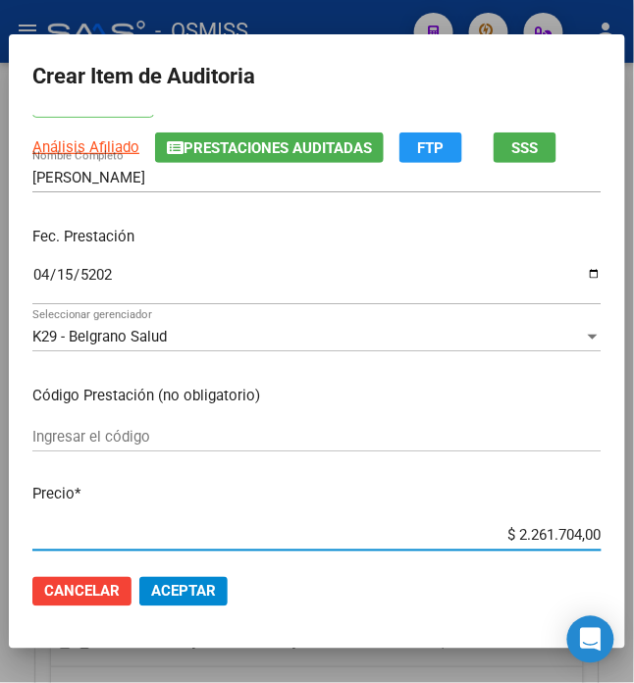
drag, startPoint x: 507, startPoint y: 531, endPoint x: 667, endPoint y: 530, distance: 159.9
click at [634, 530] on html "menu - OSMISS person Firma Express Padrón Padrón Ágil Análisis Afiliado Integra…" at bounding box center [317, 341] width 634 height 683
type input "$ 0,01"
type input "$ 0,14"
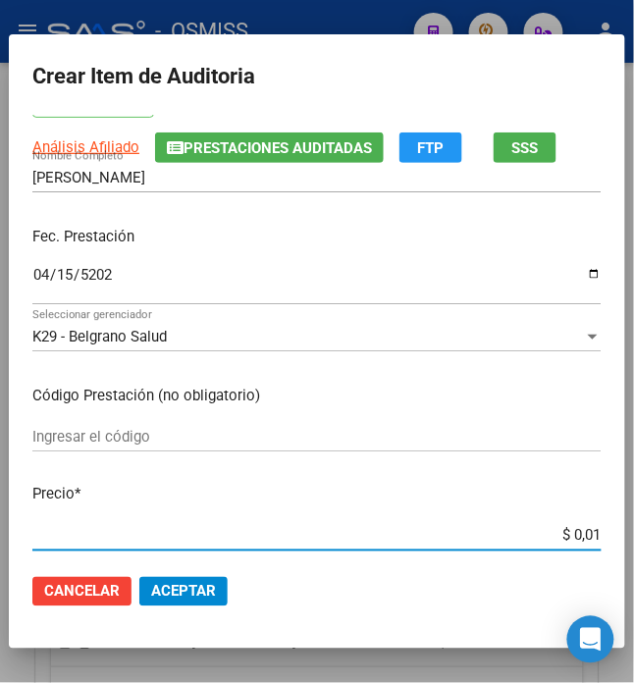
type input "$ 0,14"
type input "$ 1,41"
type input "$ 14,14"
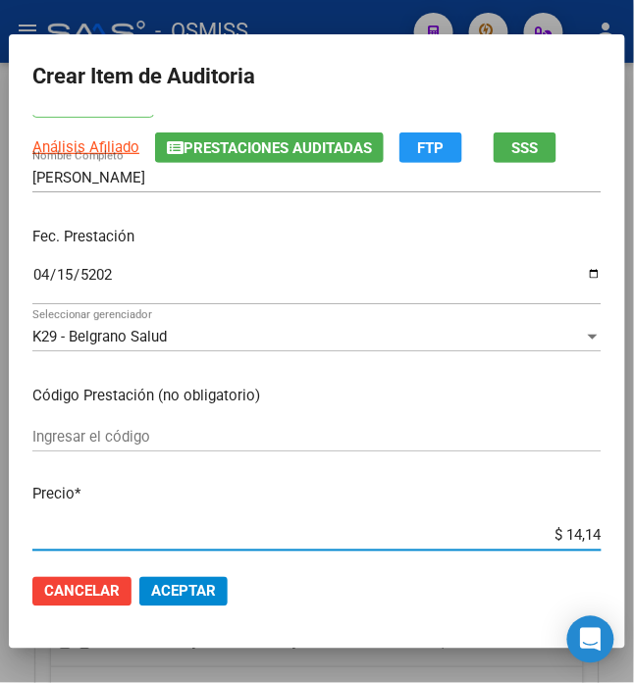
type input "$ 141,42"
type input "$ 1.414,26"
type input "$ 14.142,60"
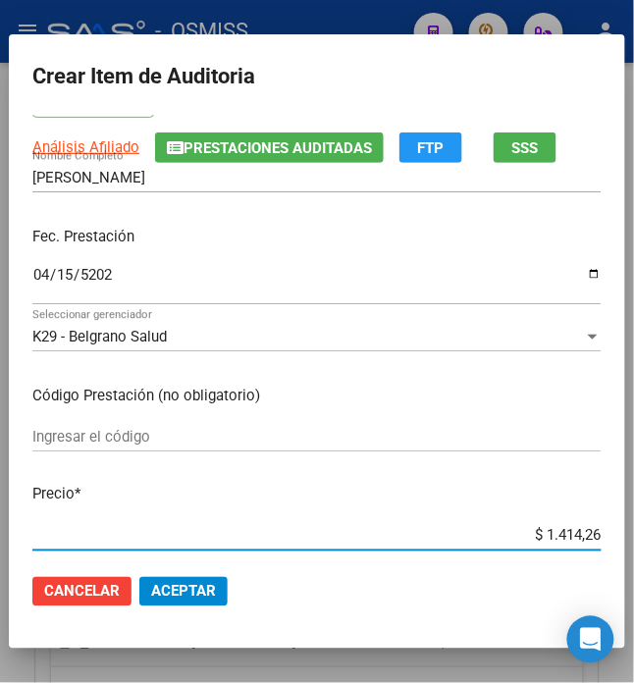
type input "$ 14.142,60"
type input "$ 141.426,00"
click at [169, 589] on span "Aceptar" at bounding box center [183, 592] width 65 height 18
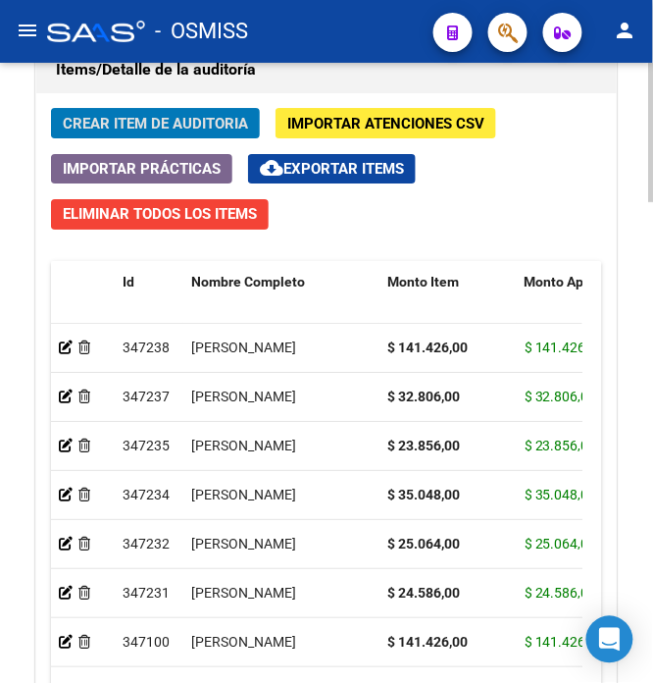
click at [196, 124] on span "Crear Item de Auditoria" at bounding box center [155, 124] width 185 height 18
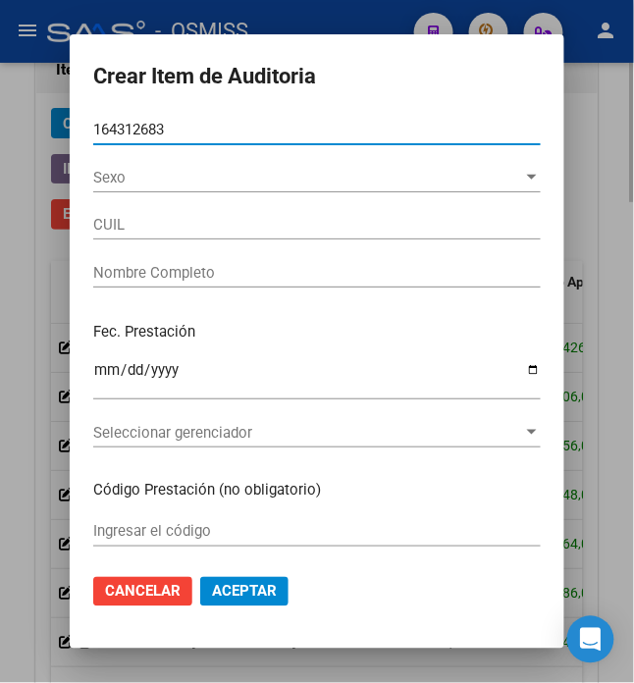
type input "16431268"
type input "20164312683"
type input "[PERSON_NAME] [PERSON_NAME]"
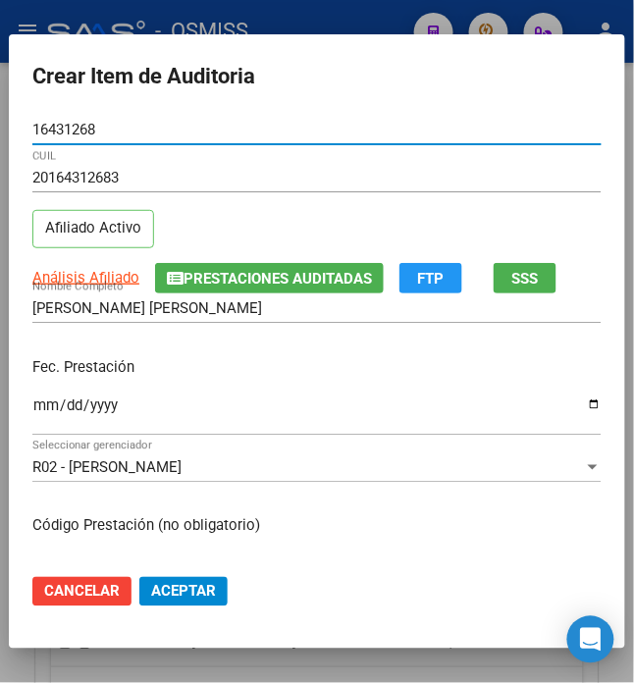
type input "16431268"
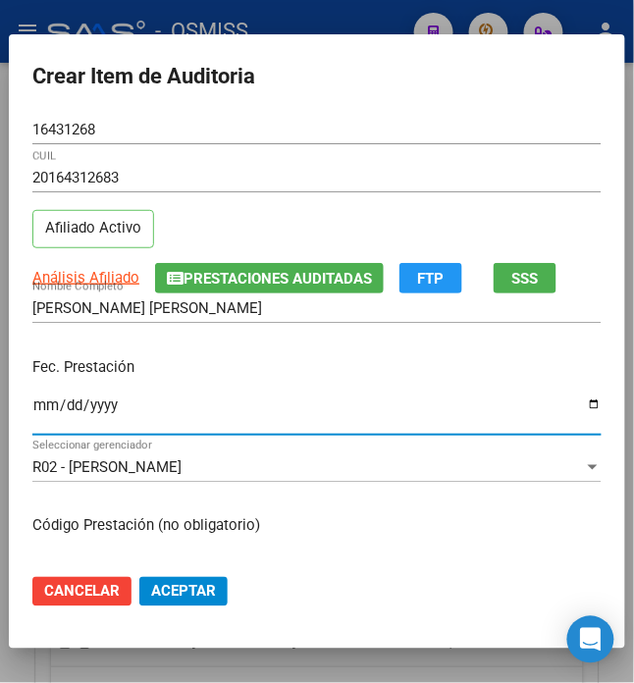
click at [32, 413] on input "Ingresar la fecha" at bounding box center [316, 412] width 569 height 31
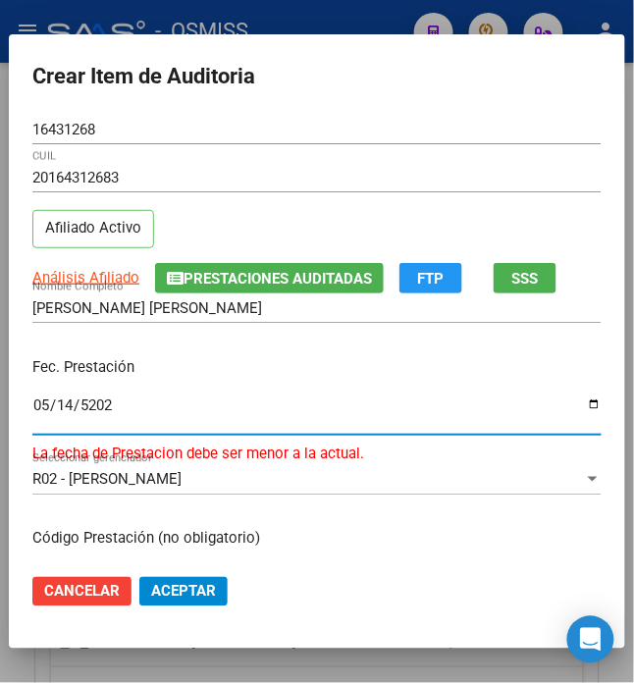
type input "[DATE]"
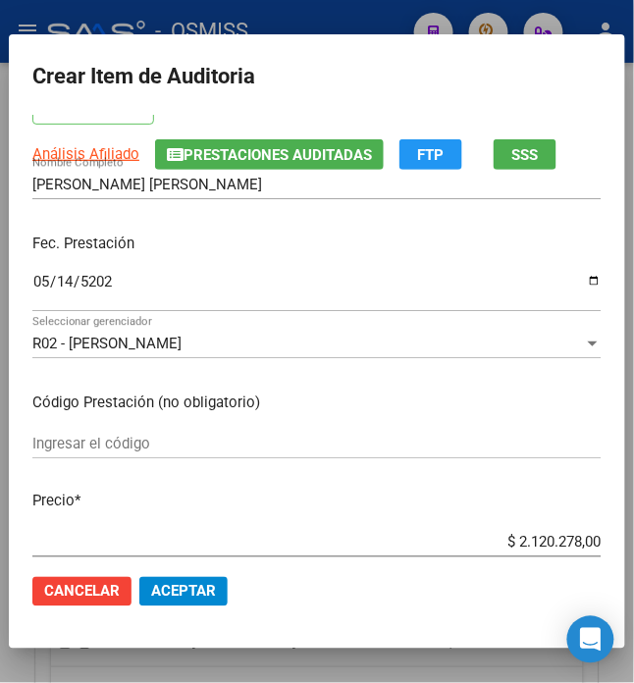
scroll to position [261, 0]
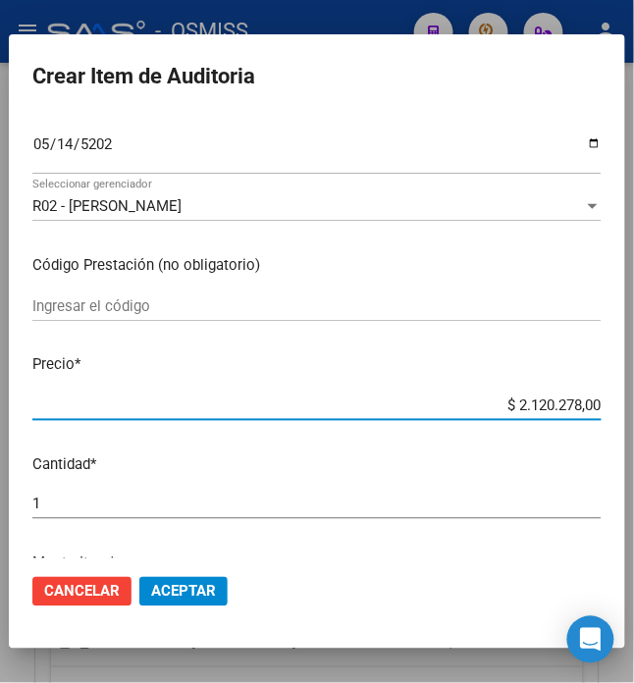
drag, startPoint x: 503, startPoint y: 406, endPoint x: 667, endPoint y: 445, distance: 168.5
click at [634, 445] on html "menu - OSMISS person Firma Express Padrón Padrón Ágil Análisis Afiliado Integra…" at bounding box center [317, 341] width 634 height 683
type input "$ 0,07"
type input "$ 0,70"
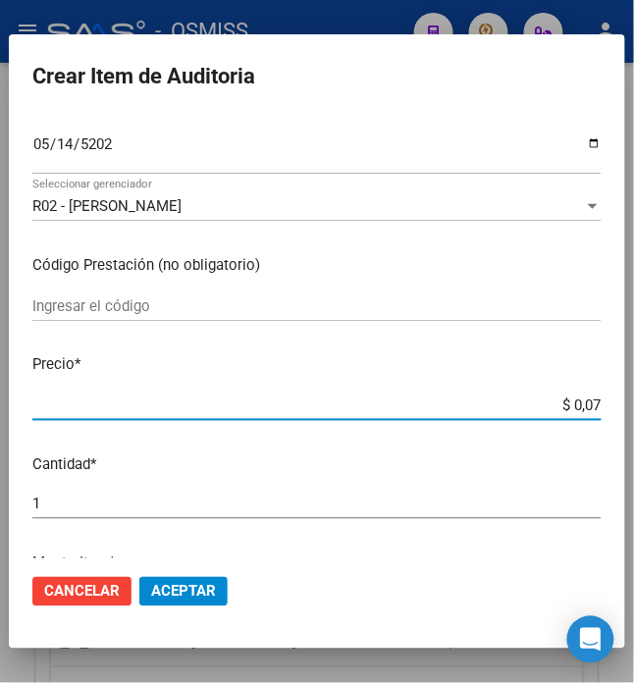
type input "$ 0,70"
type input "$ 7,00"
type input "$ 70,09"
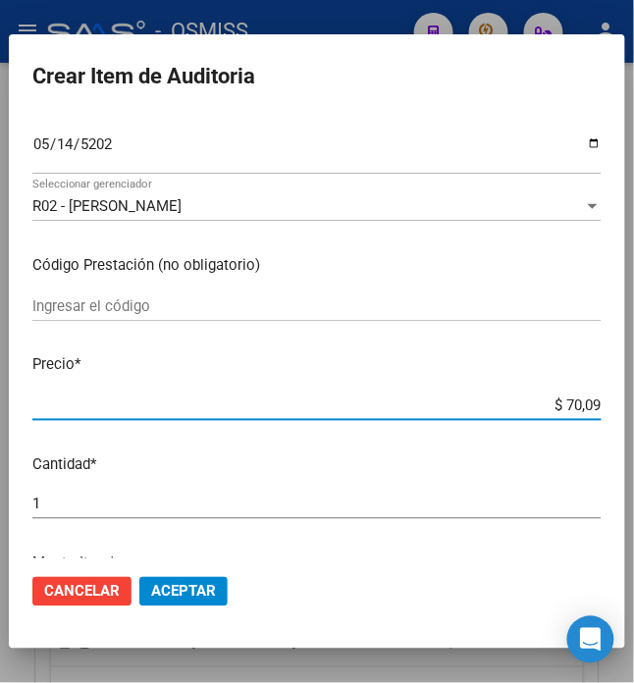
type input "$ 700,96"
type input "$ 7.009,60"
type input "$ 70.096,00"
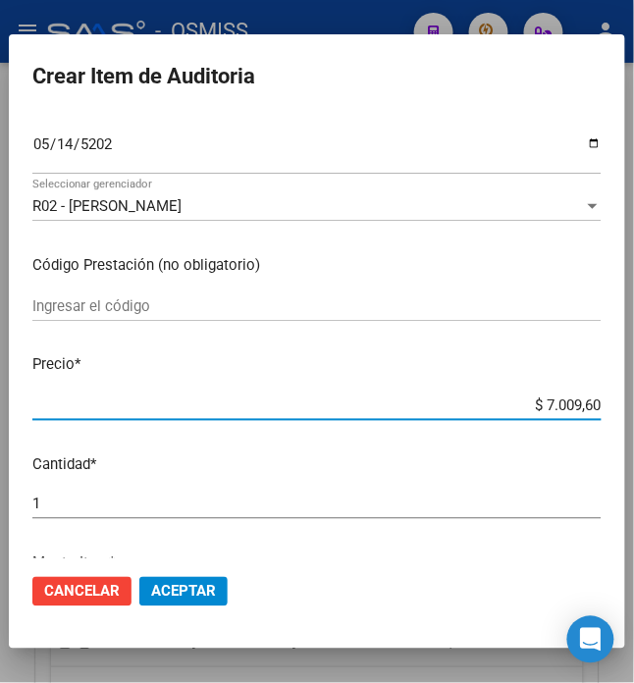
type input "$ 70.096,00"
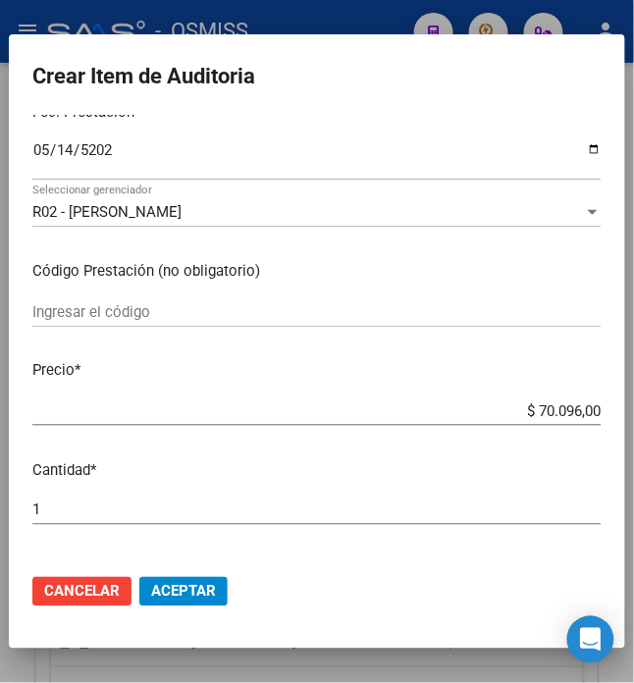
scroll to position [0, 0]
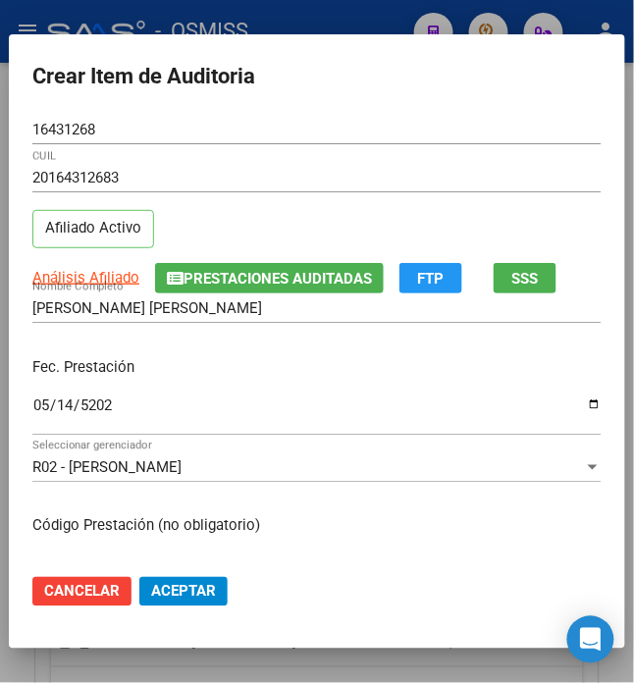
click at [153, 587] on span "Aceptar" at bounding box center [183, 592] width 65 height 18
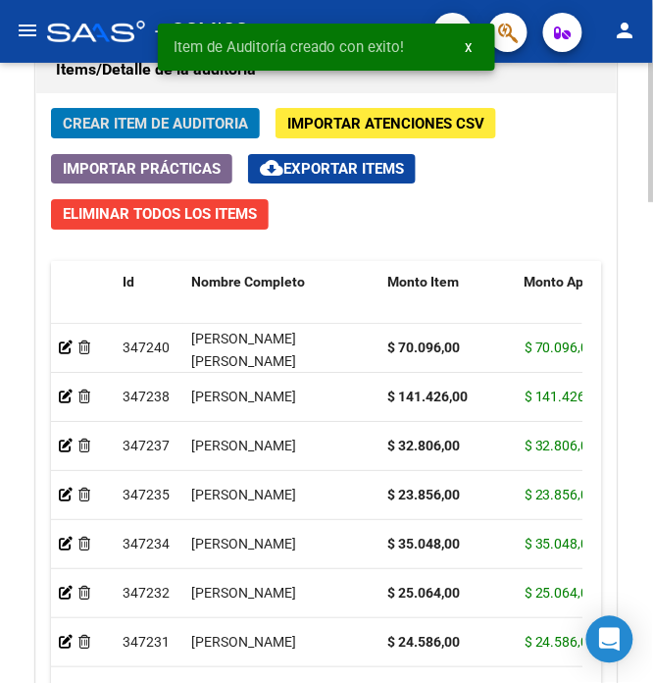
click at [150, 124] on span "Crear Item de Auditoria" at bounding box center [155, 124] width 185 height 18
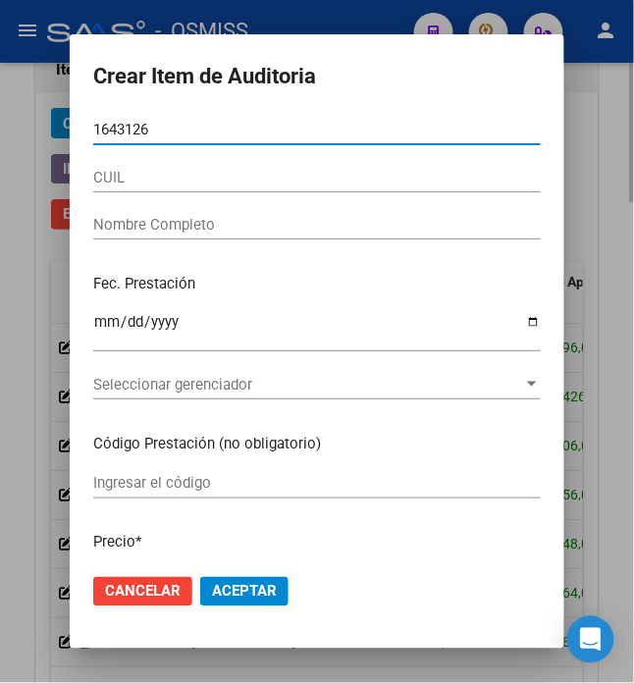
type input "16431268"
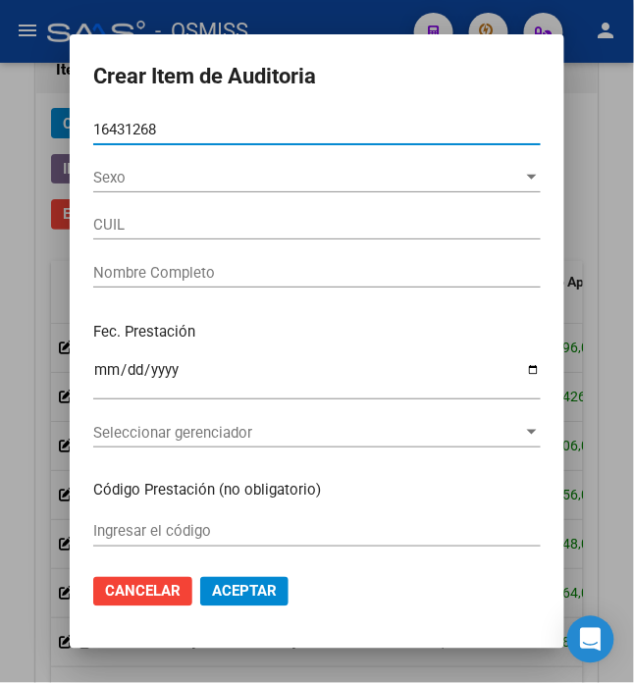
type input "20164312683"
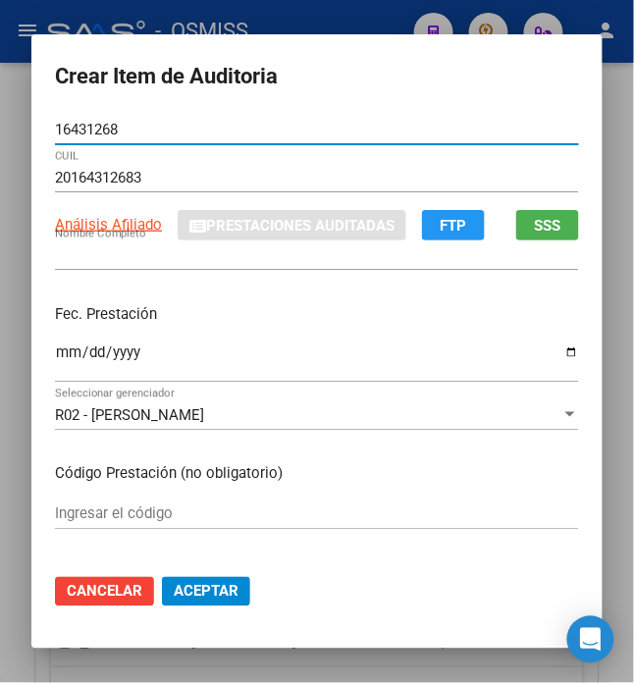
type input "[PERSON_NAME] [PERSON_NAME]"
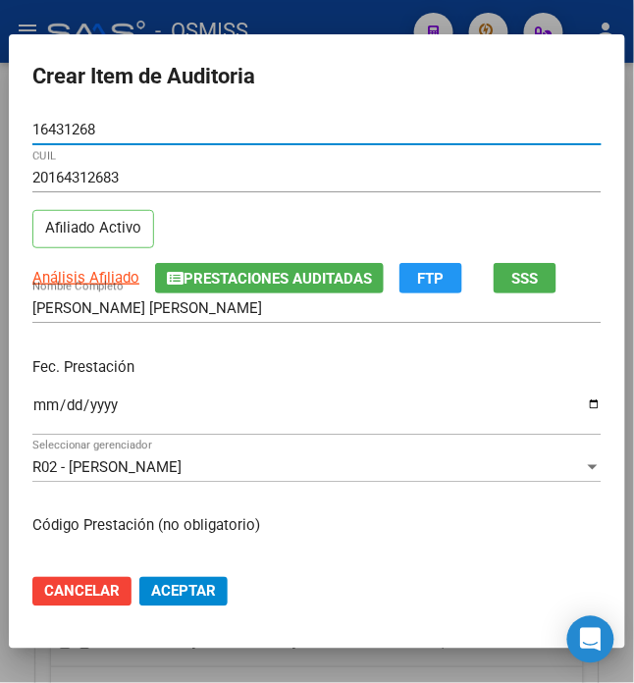
type input "16431268"
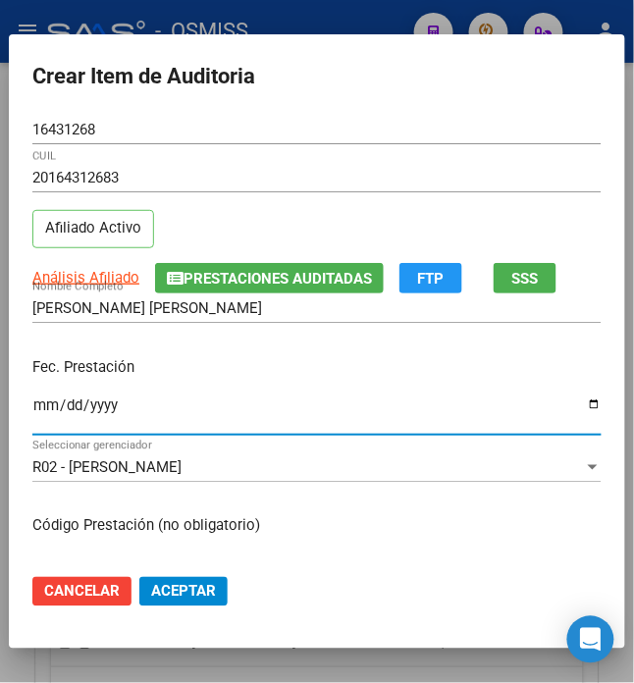
click at [32, 404] on input "Ingresar la fecha" at bounding box center [316, 412] width 569 height 31
type input "[DATE]"
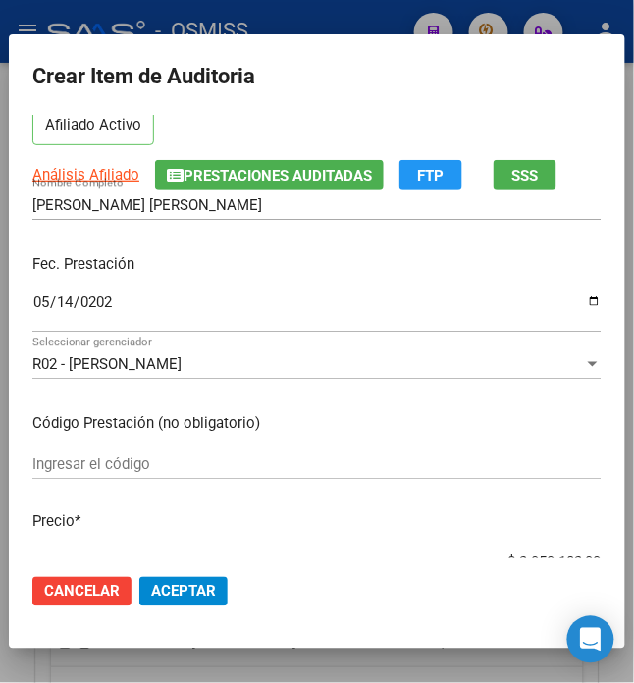
scroll to position [261, 0]
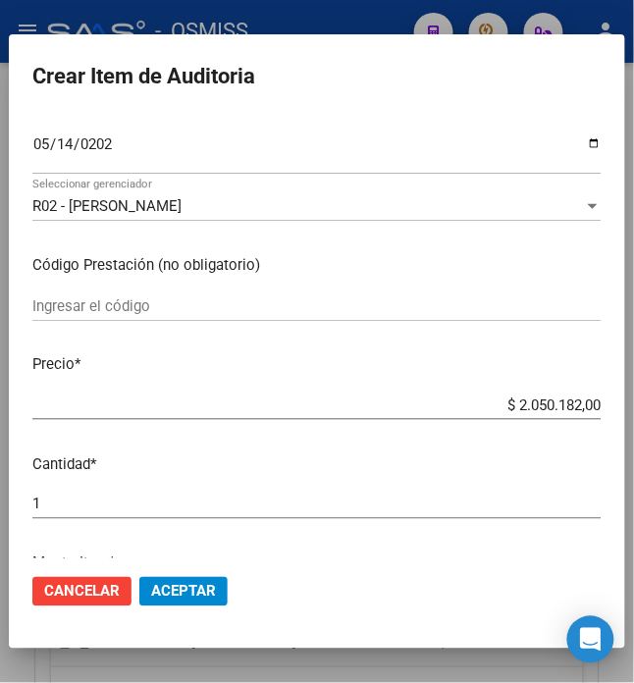
drag, startPoint x: 557, startPoint y: 413, endPoint x: 667, endPoint y: 416, distance: 109.9
click at [634, 416] on html "menu - OSMISS person Firma Express Padrón Padrón Ágil Análisis Afiliado Integra…" at bounding box center [317, 341] width 634 height 683
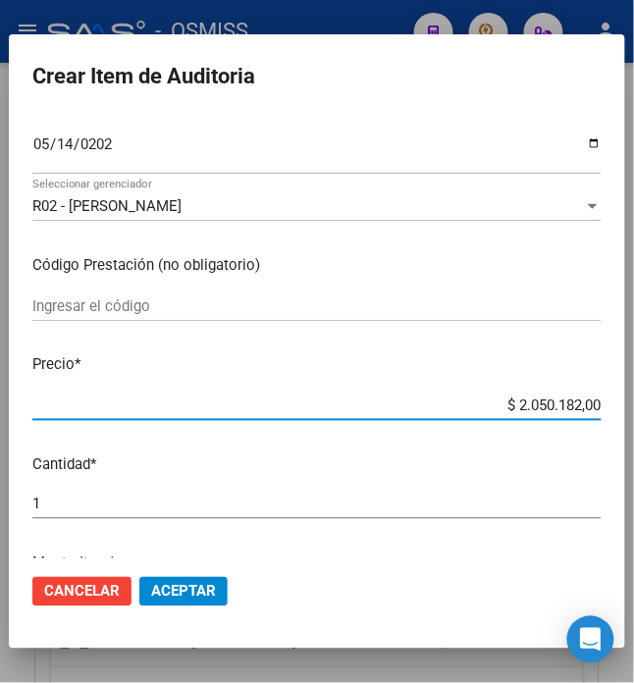
type input "$ 0,07"
type input "$ 0,79"
type input "$ 7,95"
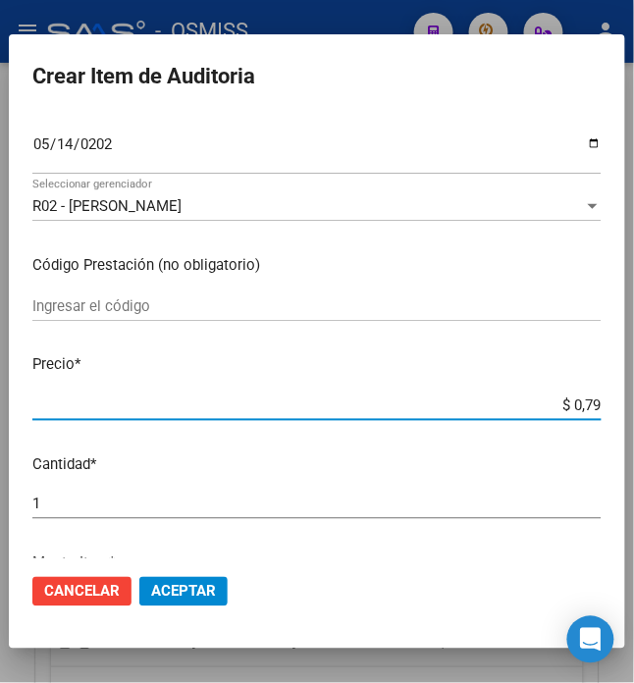
type input "$ 7,95"
type input "$ 79,52"
type input "$ 795,20"
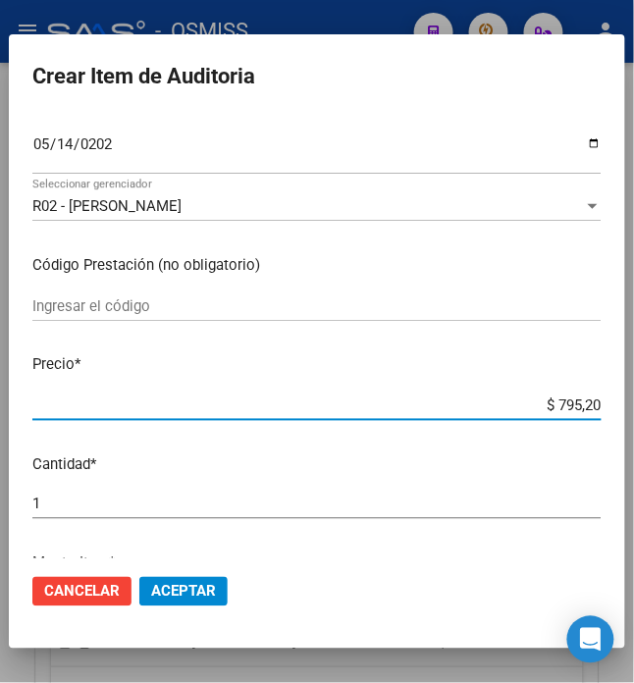
type input "$ 7.952,00"
click at [166, 589] on span "Aceptar" at bounding box center [183, 592] width 65 height 18
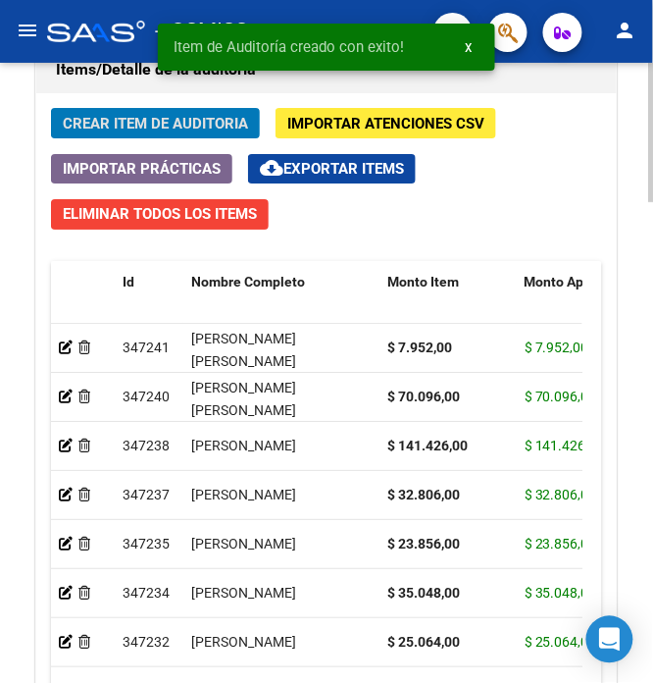
click at [114, 127] on span "Crear Item de Auditoria" at bounding box center [155, 124] width 185 height 18
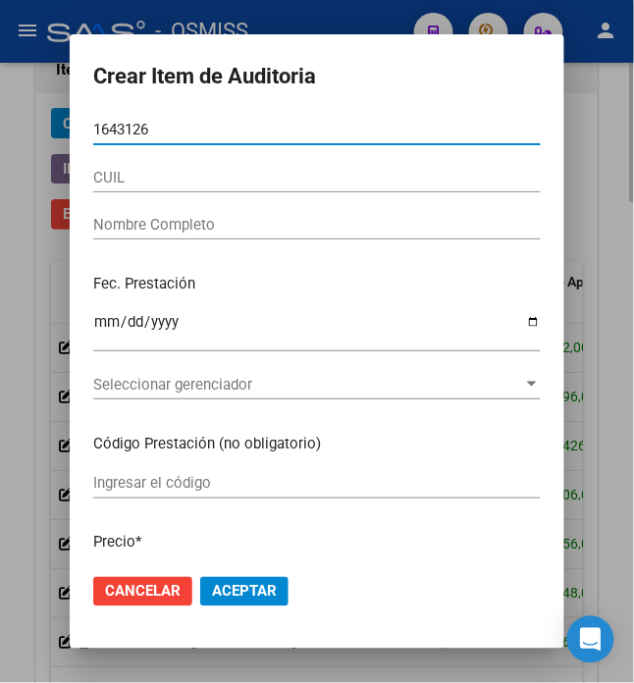
type input "16431268"
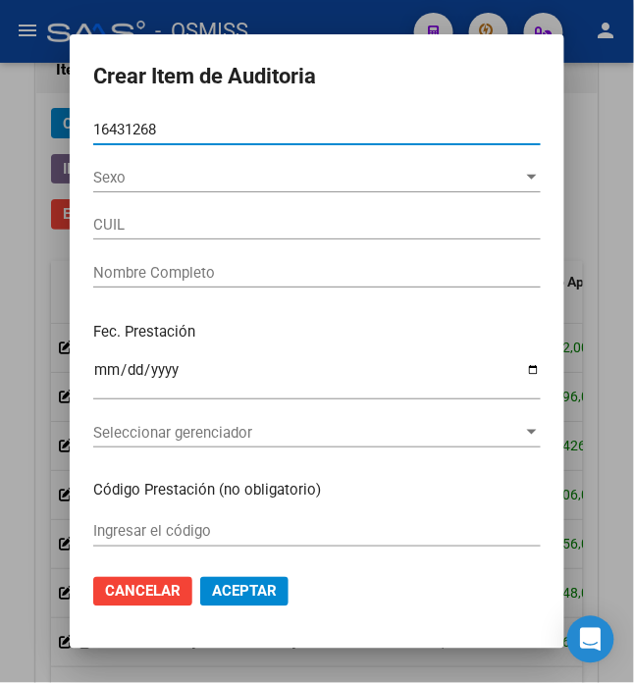
type input "20164312683"
type input "[PERSON_NAME] [PERSON_NAME]"
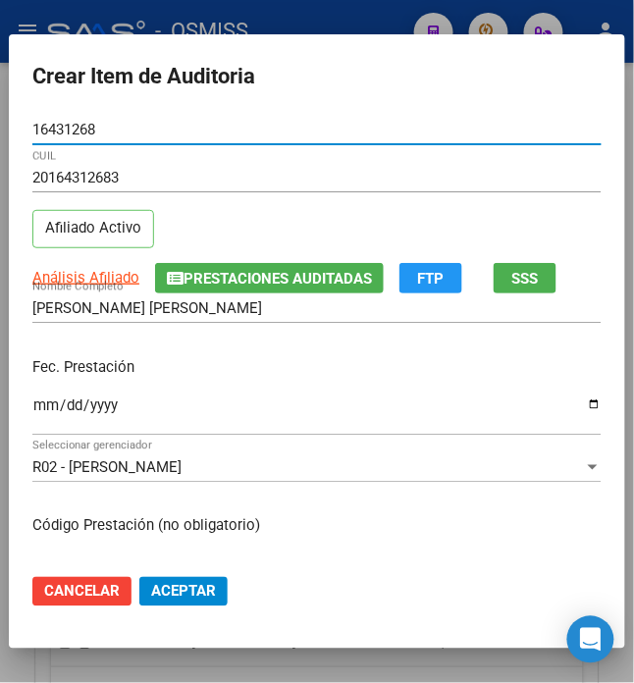
type input "16431268"
click at [37, 400] on input "Ingresar la fecha" at bounding box center [316, 412] width 569 height 31
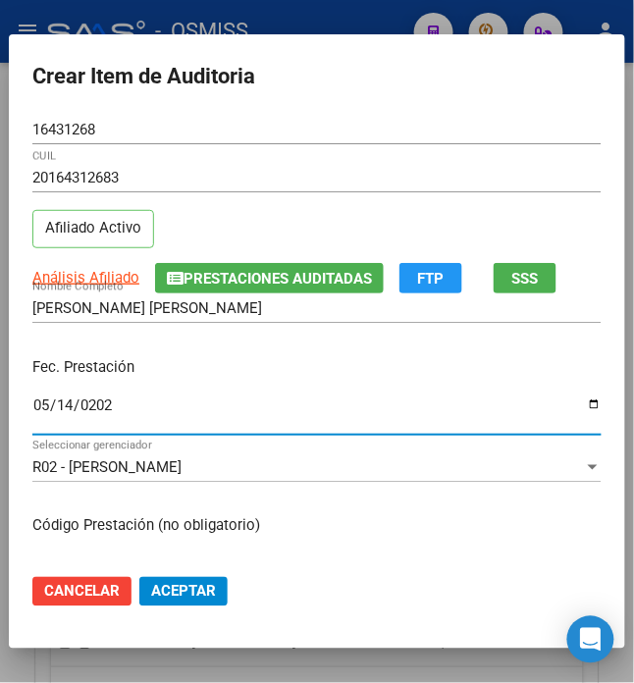
type input "[DATE]"
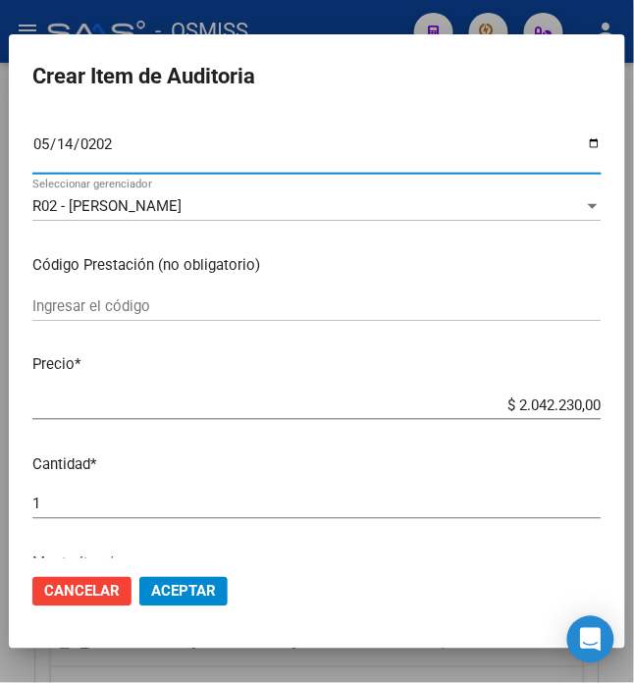
drag, startPoint x: 504, startPoint y: 405, endPoint x: 667, endPoint y: 386, distance: 163.9
click at [634, 386] on html "menu - OSMISS person Firma Express Padrón Padrón Ágil Análisis Afiliado Integra…" at bounding box center [317, 341] width 634 height 683
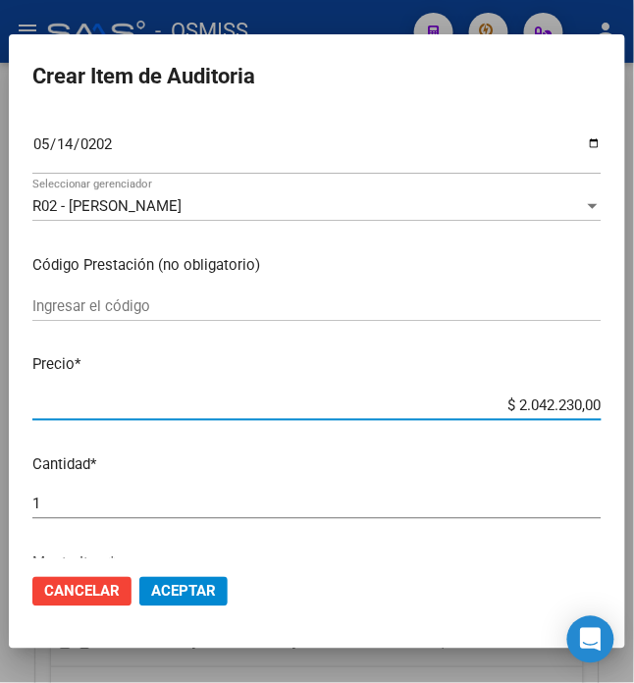
type input "$ 0,02"
type input "$ 0,23"
type input "$ 2,35"
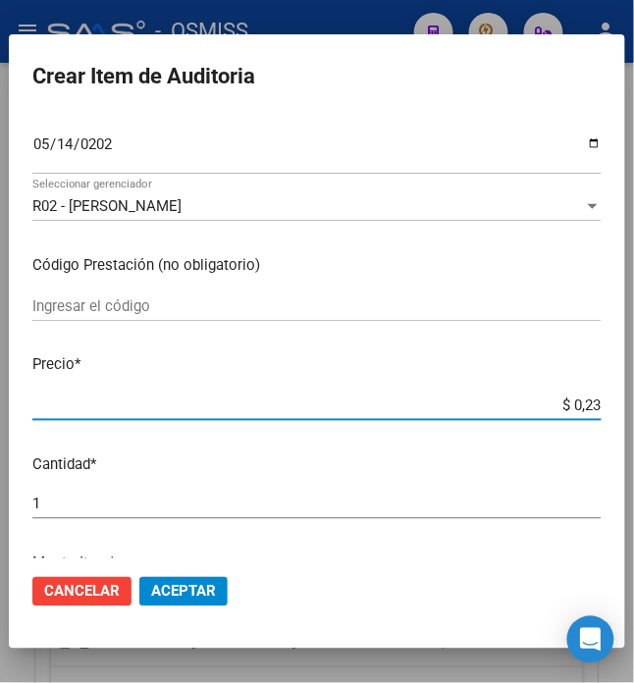
type input "$ 2,35"
type input "$ 23,57"
type input "$ 235,71"
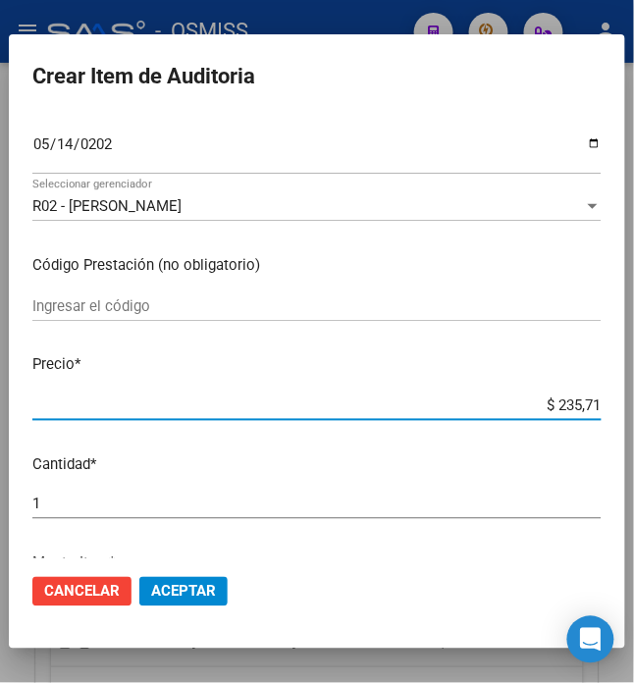
type input "$ 2.357,10"
type input "$ 23.571,00"
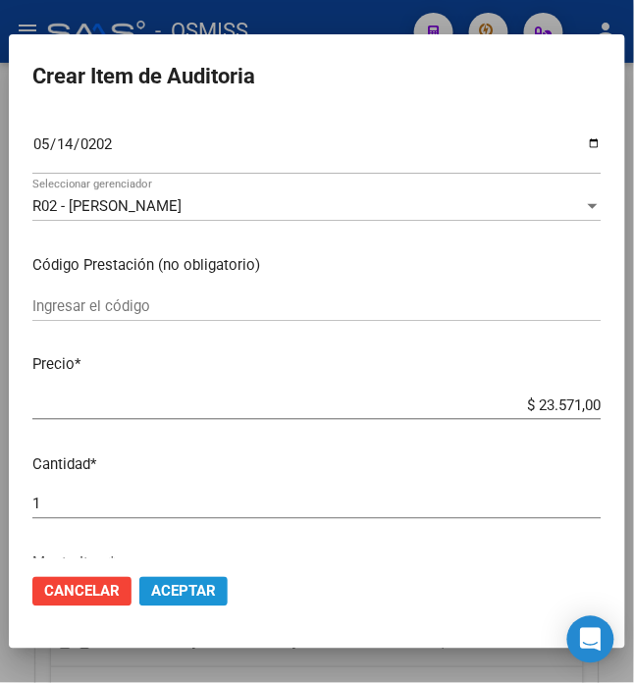
click at [179, 593] on span "Aceptar" at bounding box center [183, 592] width 65 height 18
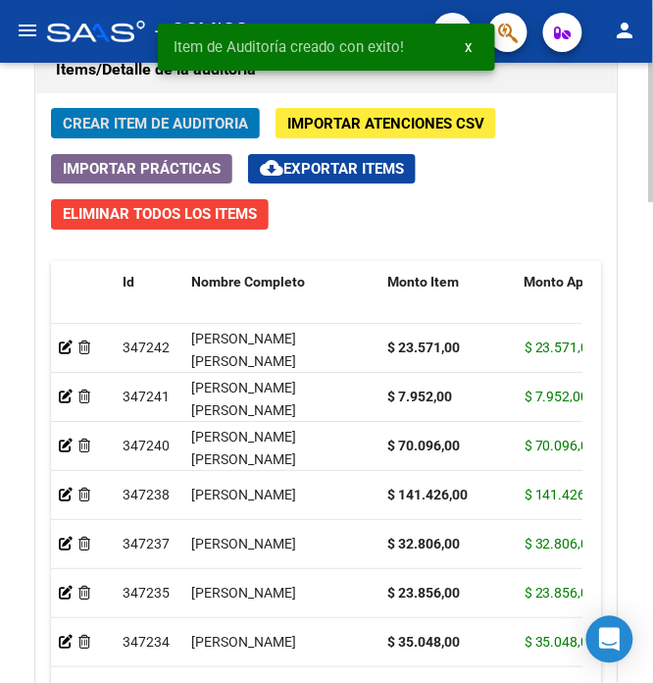
click at [181, 124] on span "Crear Item de Auditoria" at bounding box center [155, 124] width 185 height 18
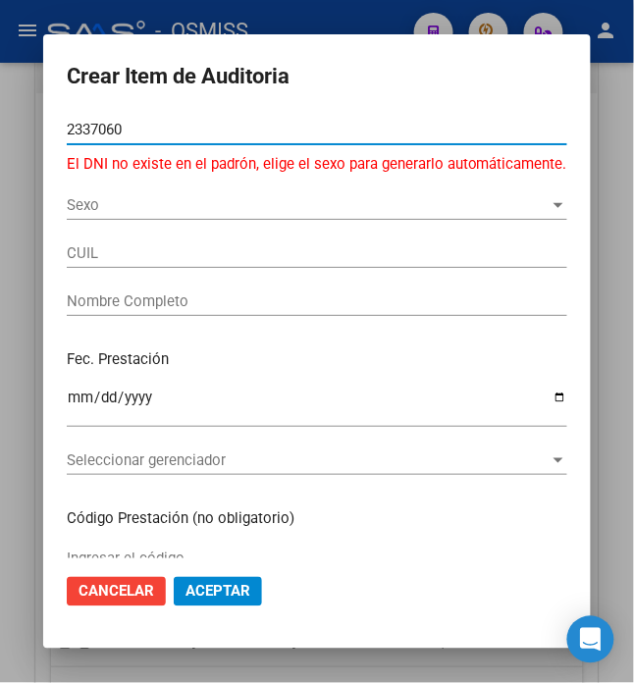
type input "23370604"
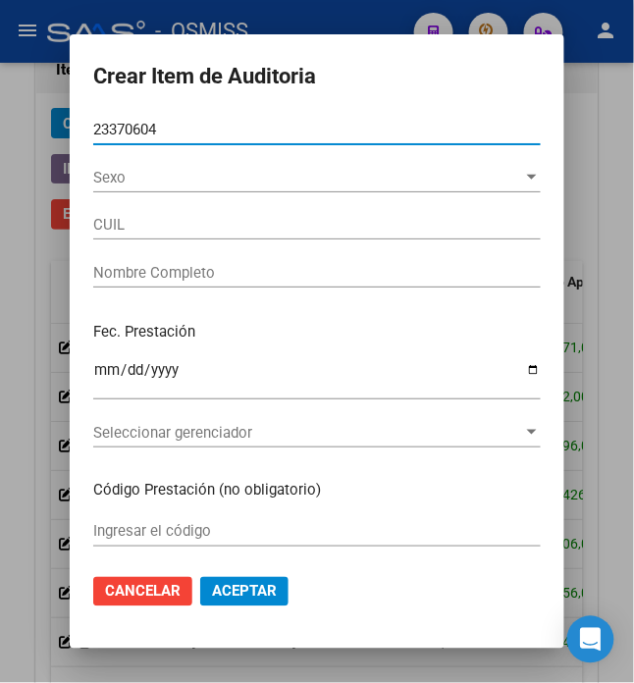
type input "27233706049"
type input "HURT [PERSON_NAME]"
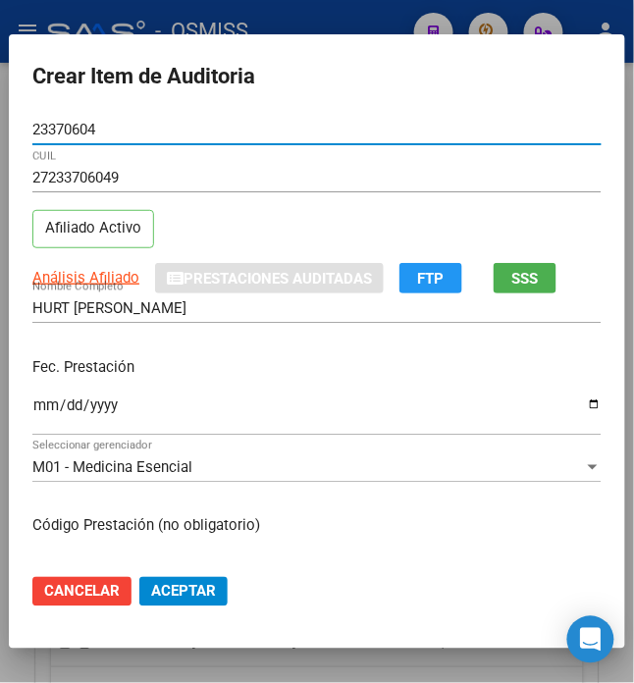
type input "23370604"
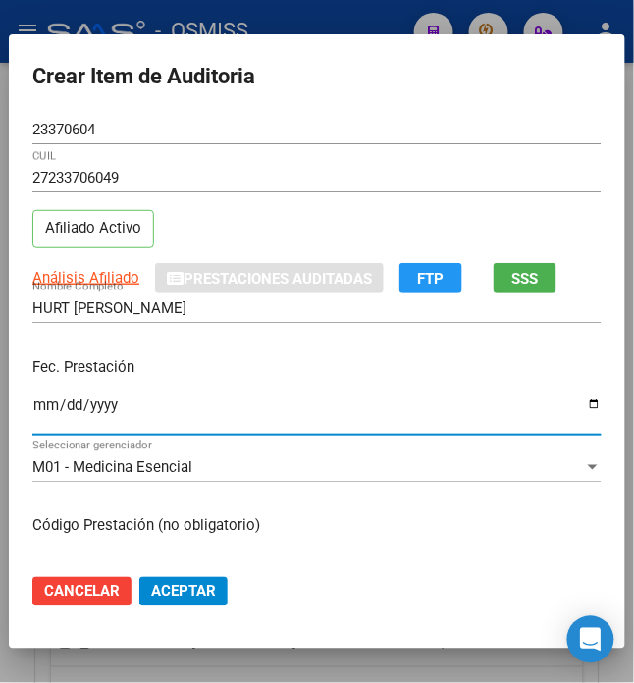
click at [32, 406] on input "Ingresar la fecha" at bounding box center [316, 412] width 569 height 31
type input "[DATE]"
click at [252, 392] on div "[DATE] Ingresar la fecha" at bounding box center [316, 413] width 569 height 42
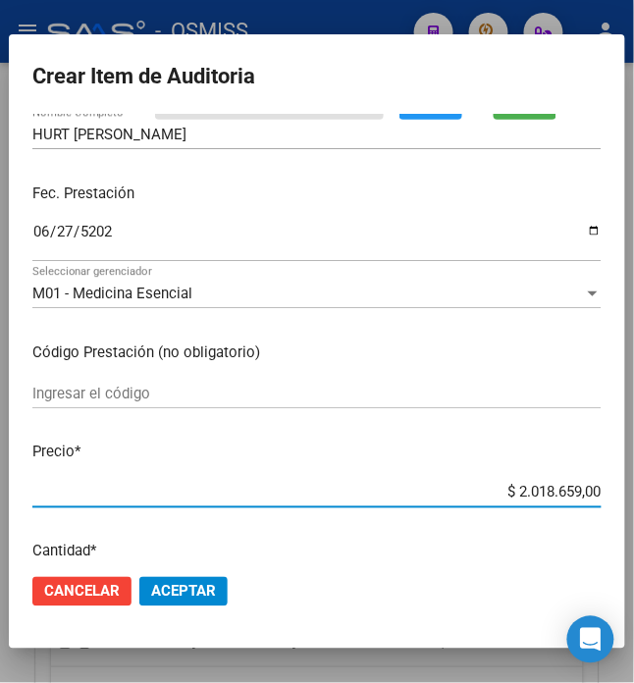
drag, startPoint x: 504, startPoint y: 534, endPoint x: 647, endPoint y: 541, distance: 143.4
click at [634, 541] on html "menu - OSMISS person Firma Express Padrón Padrón Ágil Análisis Afiliado Integra…" at bounding box center [317, 341] width 634 height 683
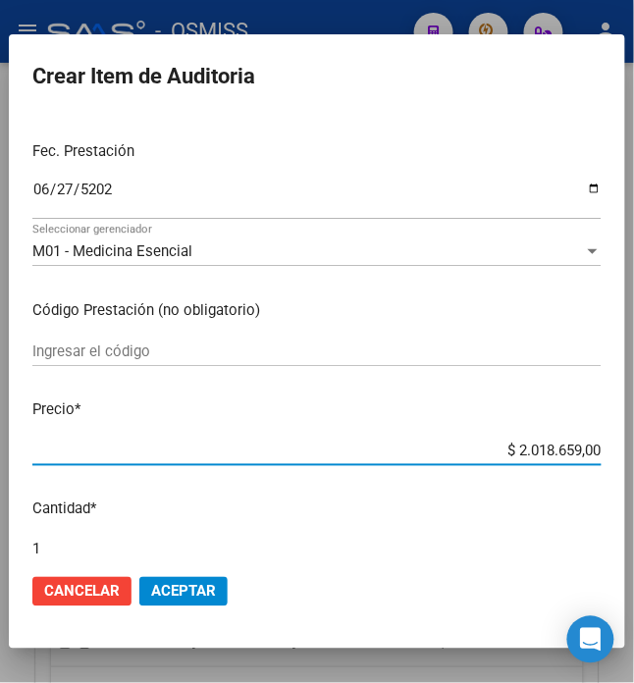
type input "$ 0,05"
type input "$ 0,50"
type input "$ 5,01"
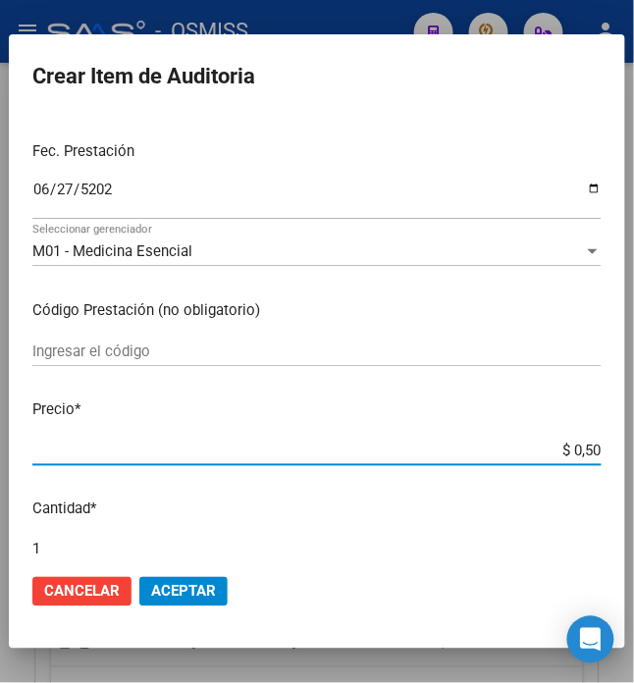
type input "$ 5,01"
type input "$ 50,12"
type input "$ 501,28"
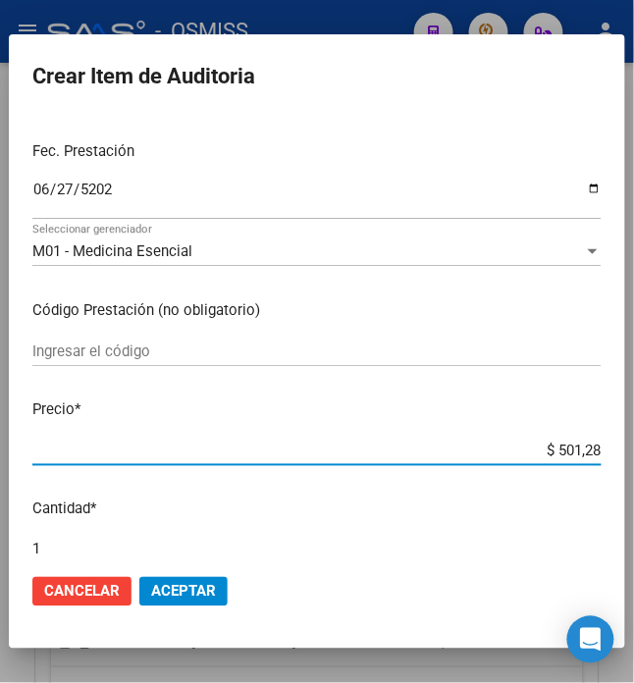
type input "$ 5.012,80"
type input "$ 50.128,00"
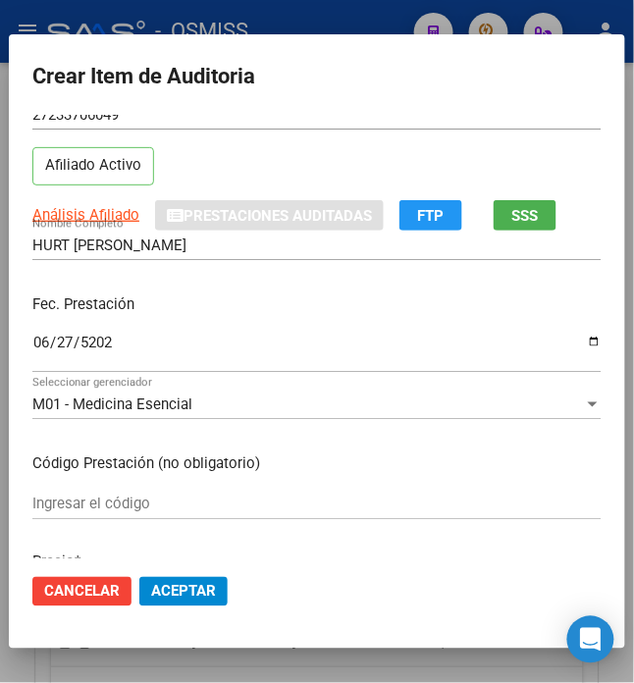
scroll to position [0, 0]
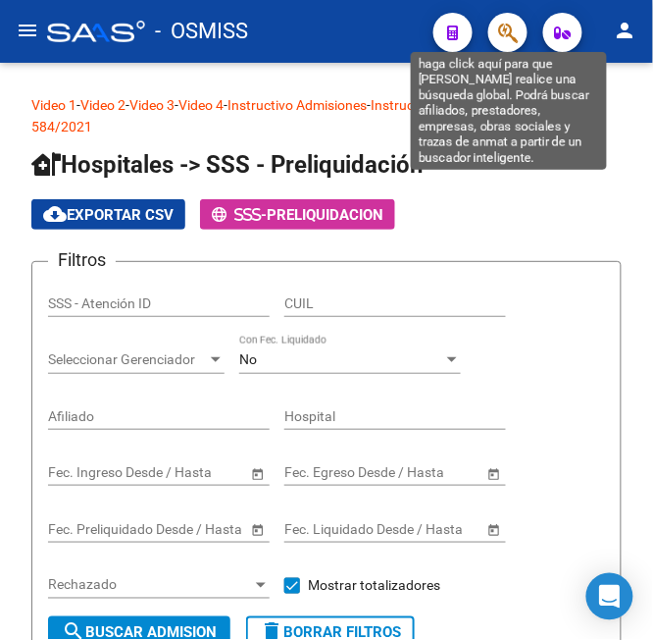
click at [506, 28] on icon "button" at bounding box center [508, 33] width 20 height 23
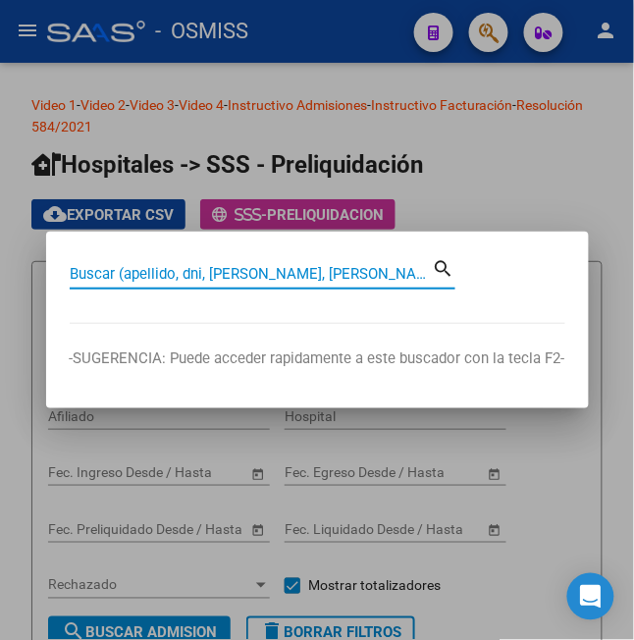
paste input "58181326"
type input "58181326"
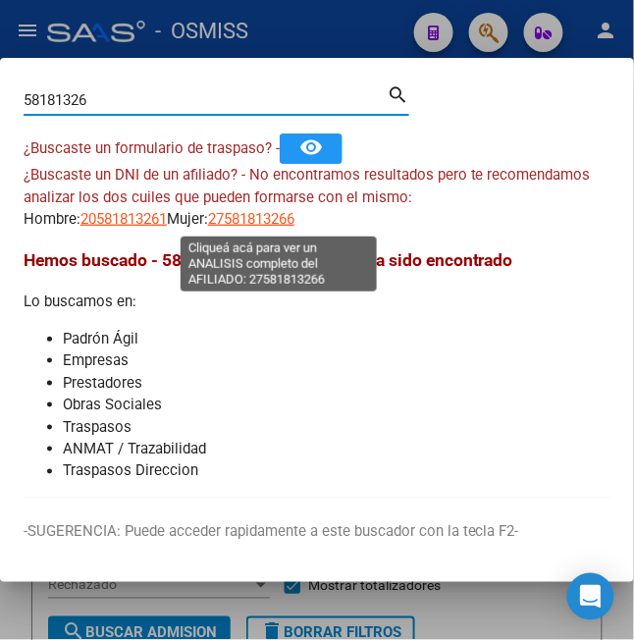
click at [263, 220] on span "27581813266" at bounding box center [251, 219] width 86 height 18
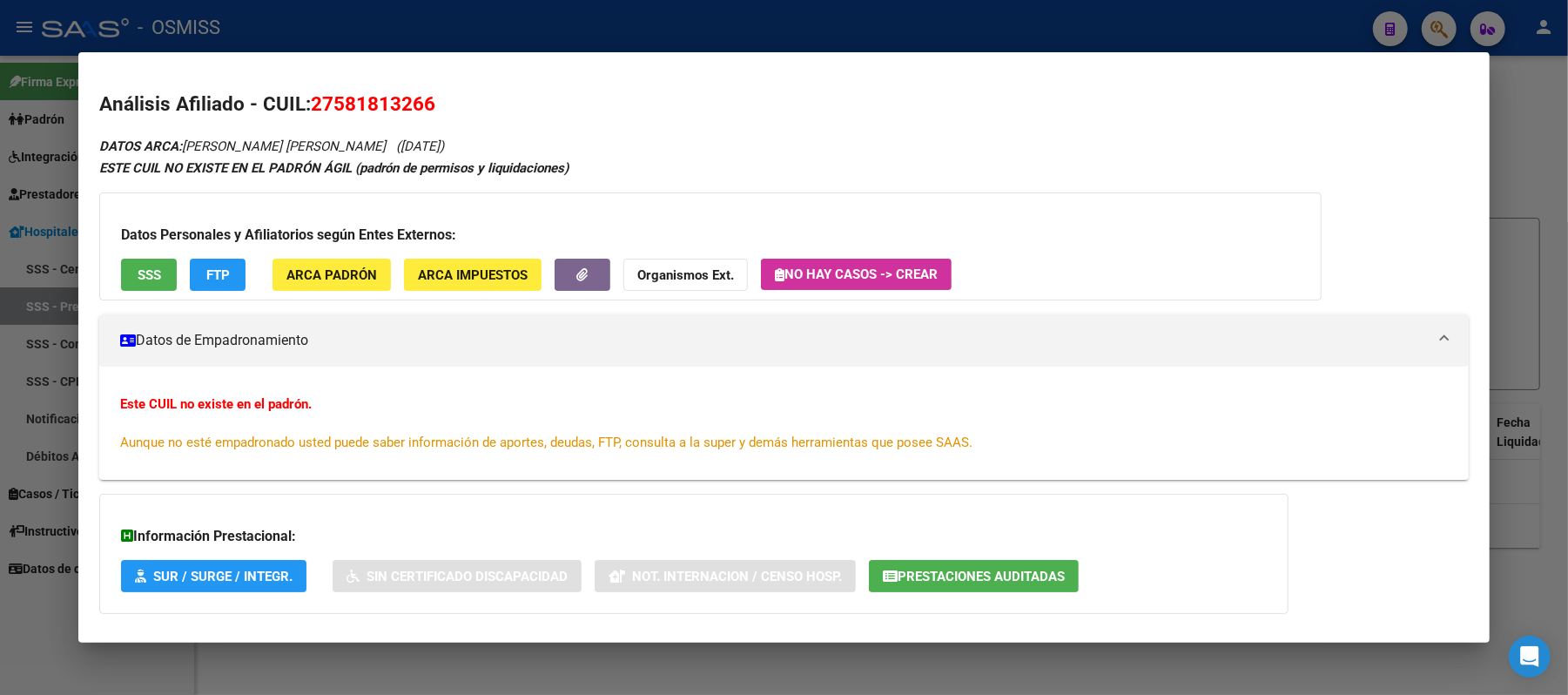
click at [579, 567] on span "Prestaciones Auditadas" at bounding box center [981, 577] width 167 height 16
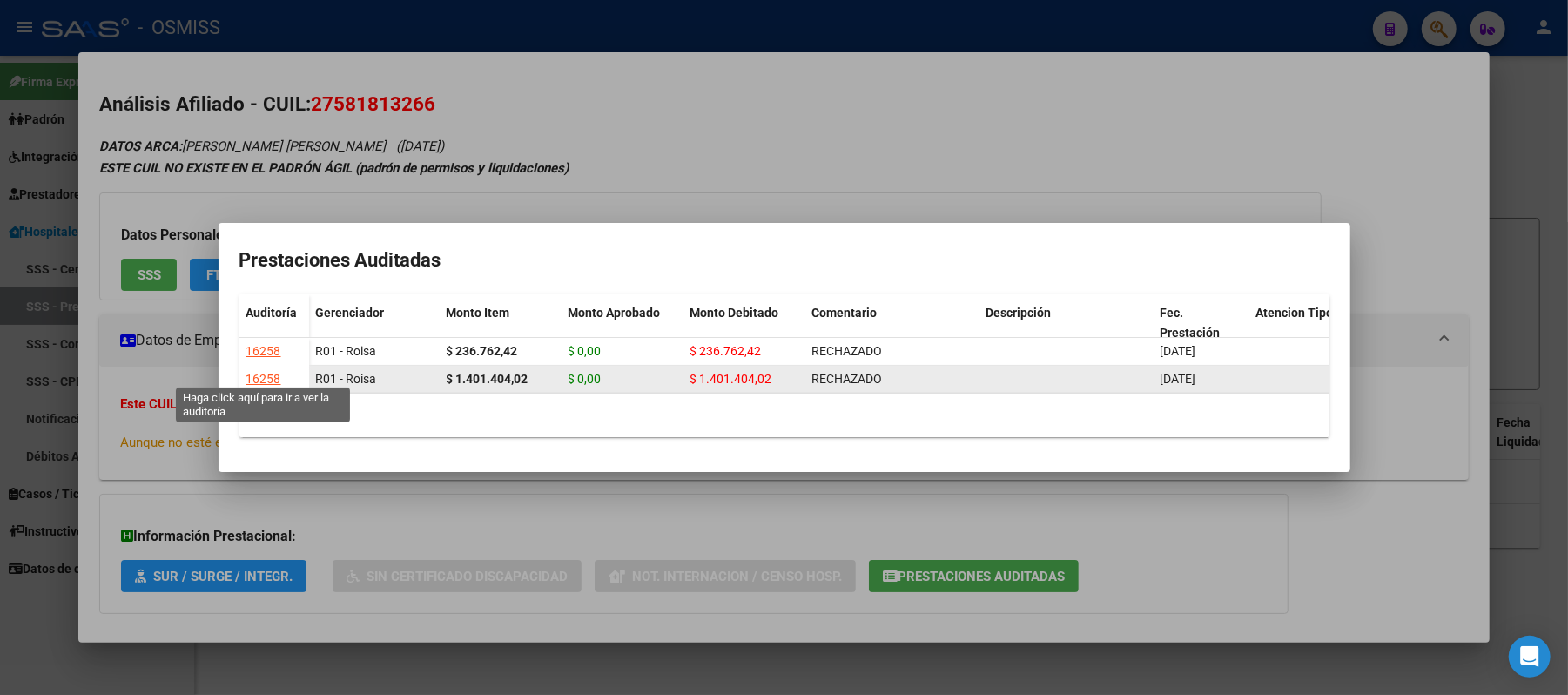
click at [264, 369] on div "16258" at bounding box center [264, 379] width 35 height 20
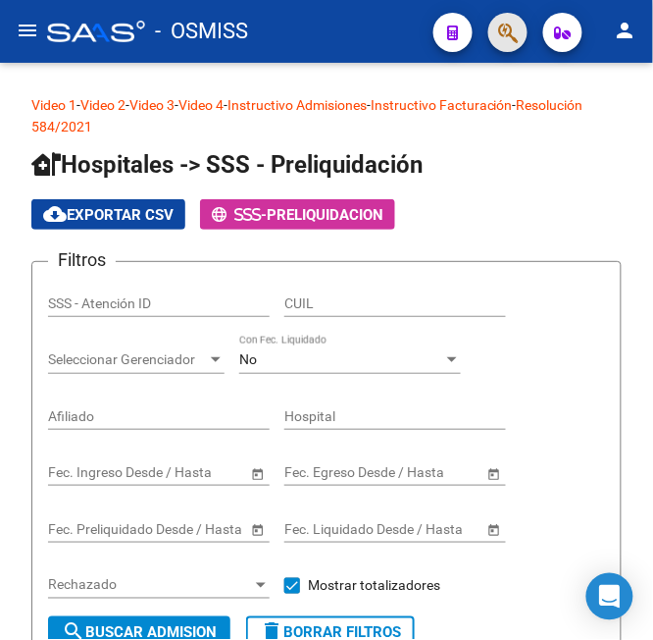
click at [506, 18] on span "button" at bounding box center [508, 33] width 20 height 40
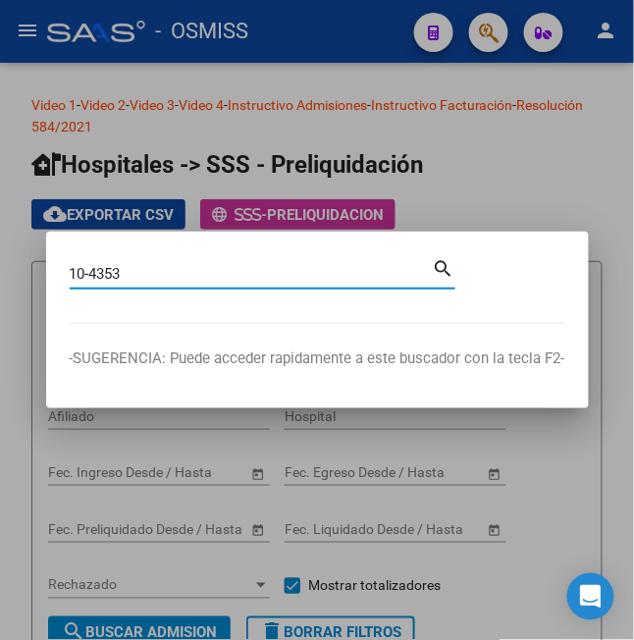
type input "10-4353"
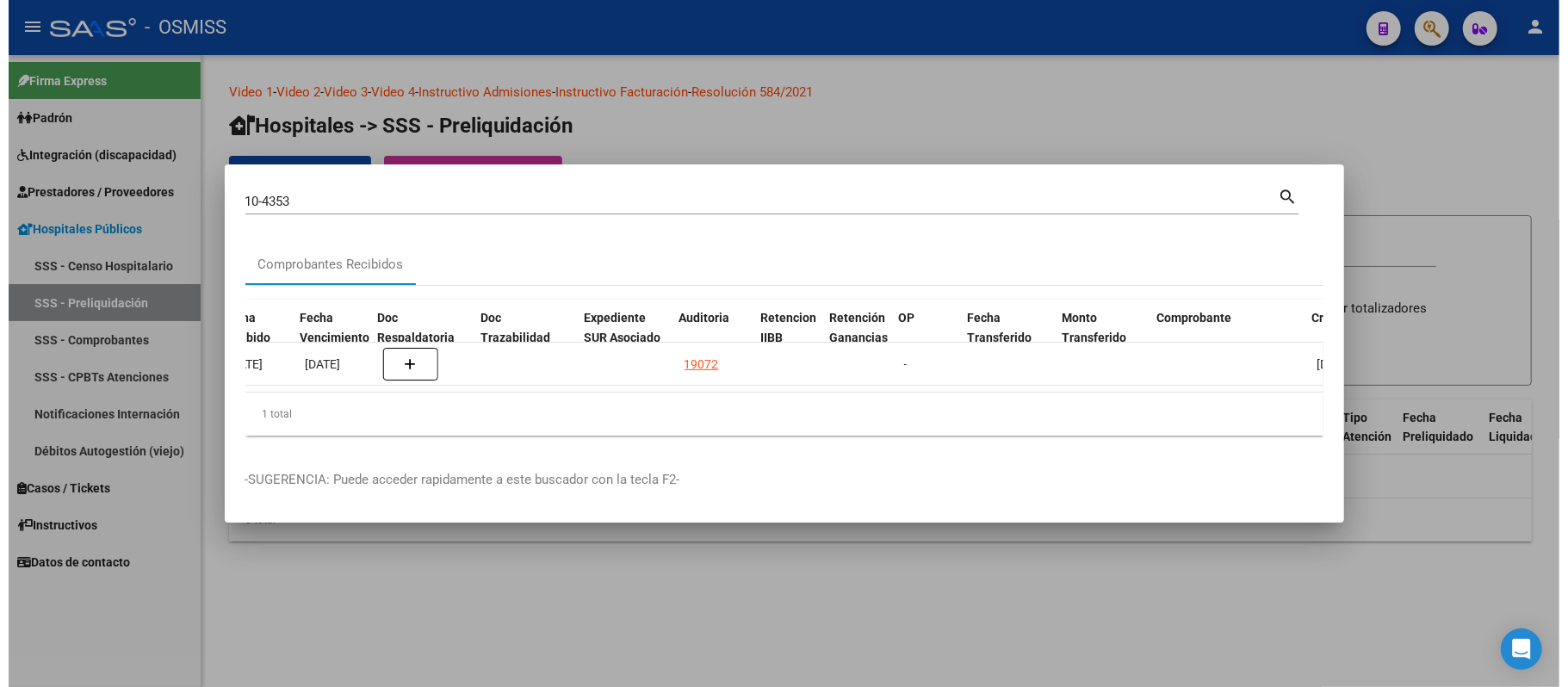
scroll to position [0, 924]
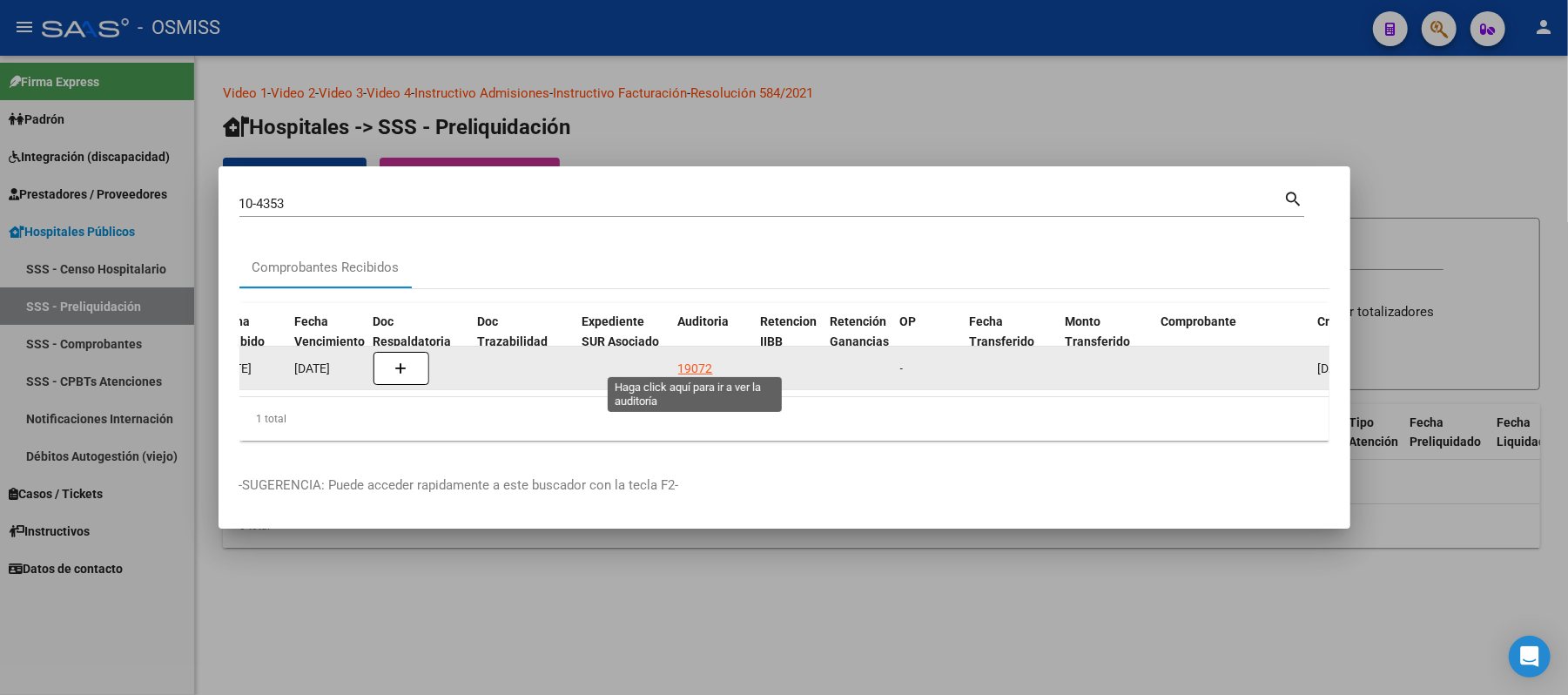
click at [579, 359] on div "19072" at bounding box center [695, 368] width 35 height 20
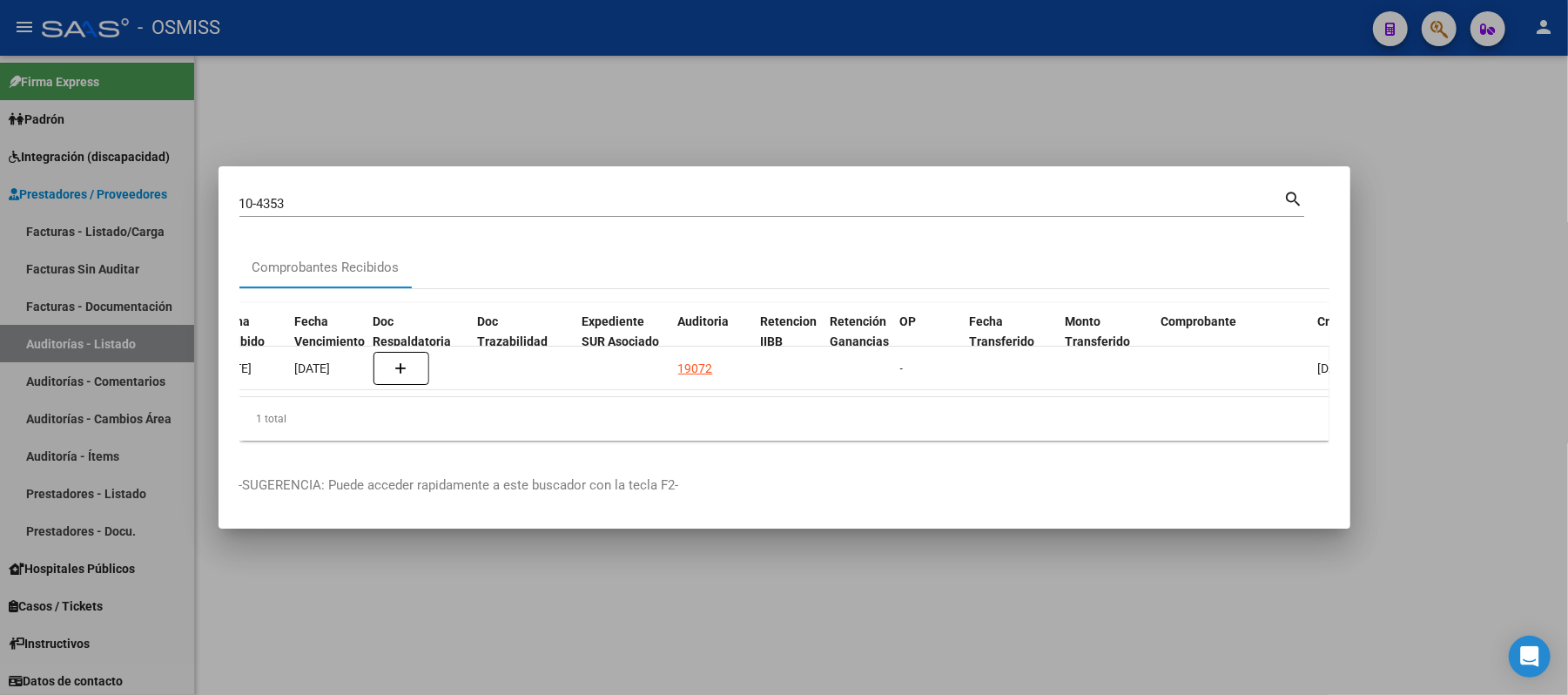
click at [579, 94] on div at bounding box center [784, 347] width 1568 height 695
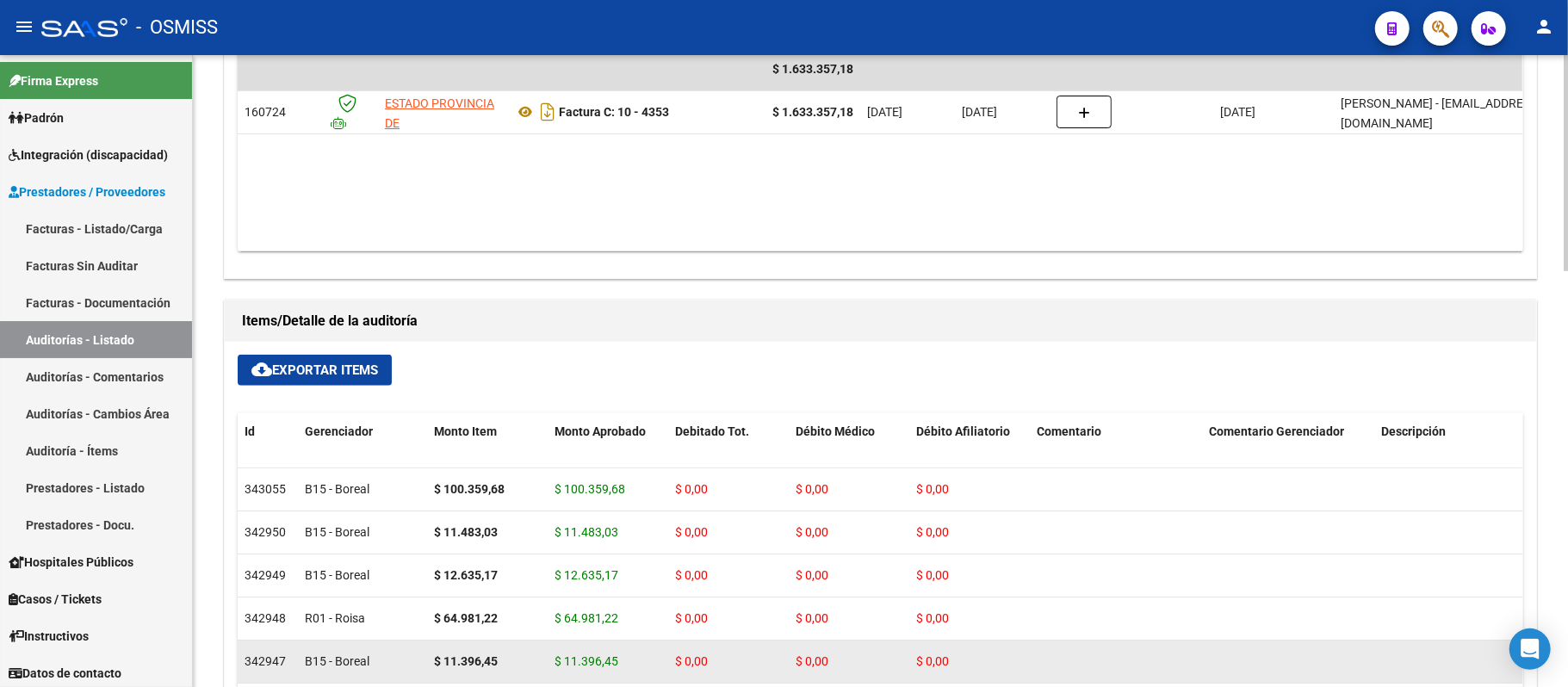
scroll to position [1103, 0]
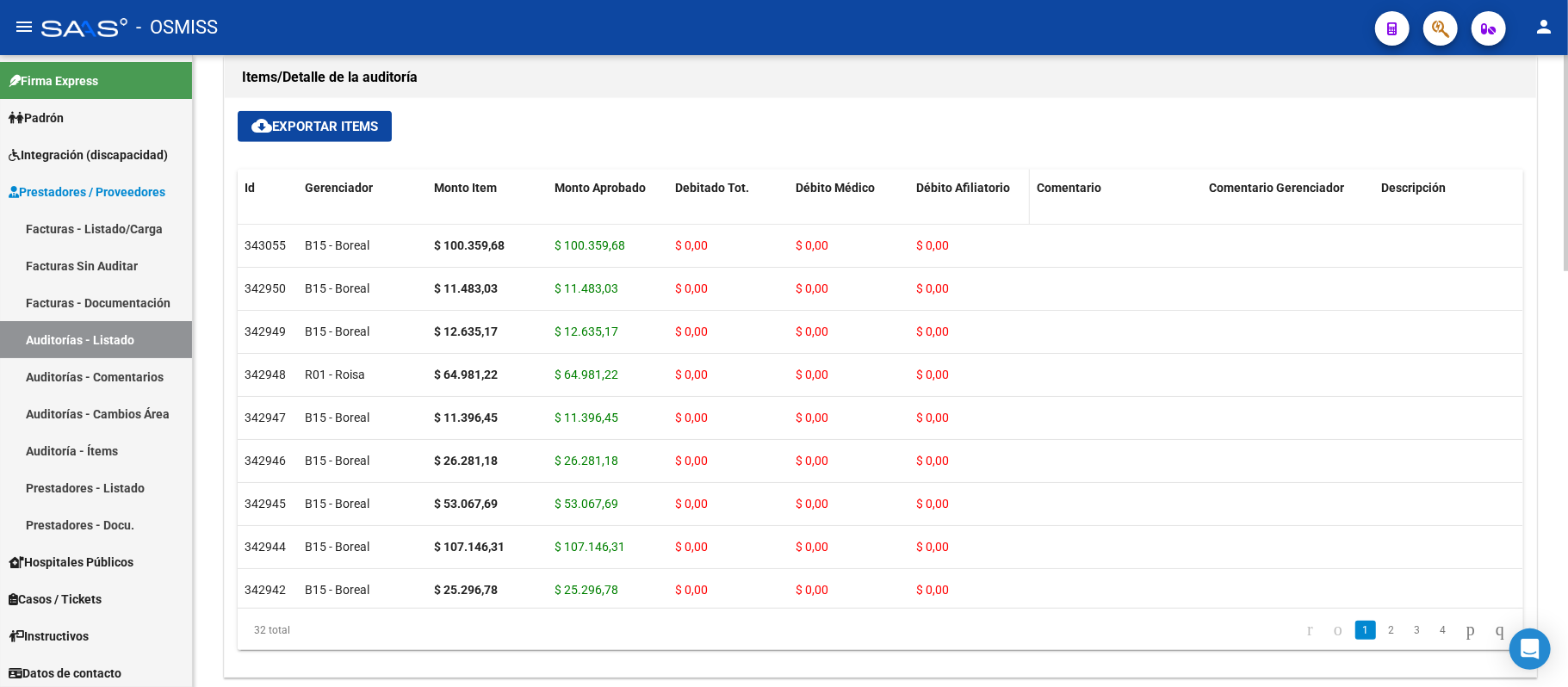
click at [572, 186] on span "Débito Afiliatorio" at bounding box center [963, 188] width 94 height 14
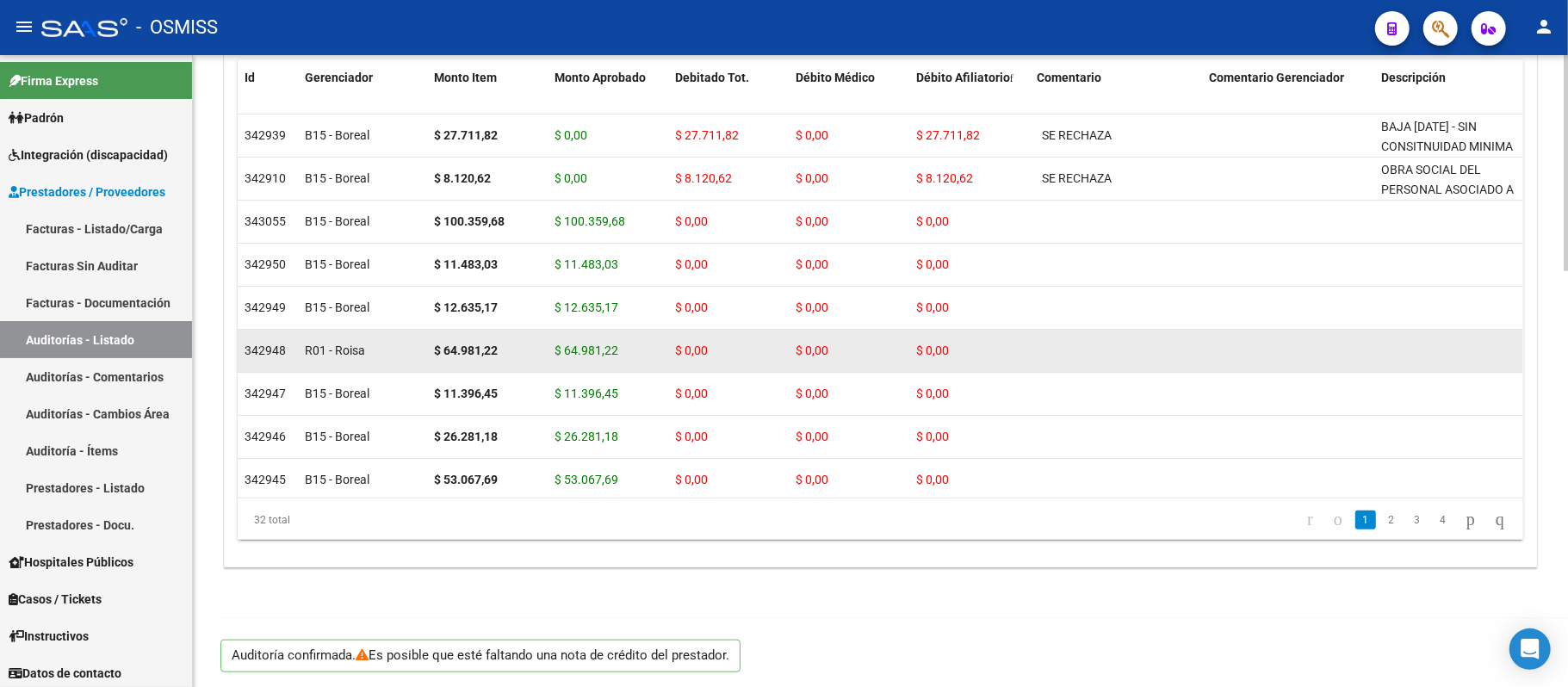
scroll to position [1217, 0]
